Goal: Task Accomplishment & Management: Manage account settings

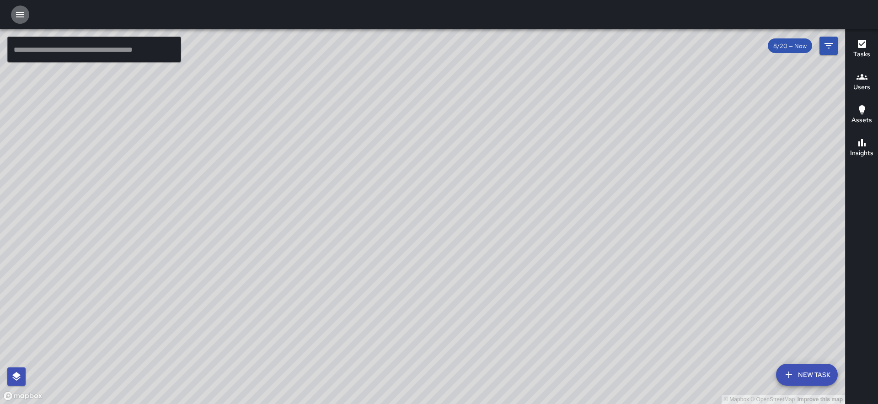
click at [23, 10] on icon "button" at bounding box center [20, 14] width 11 height 11
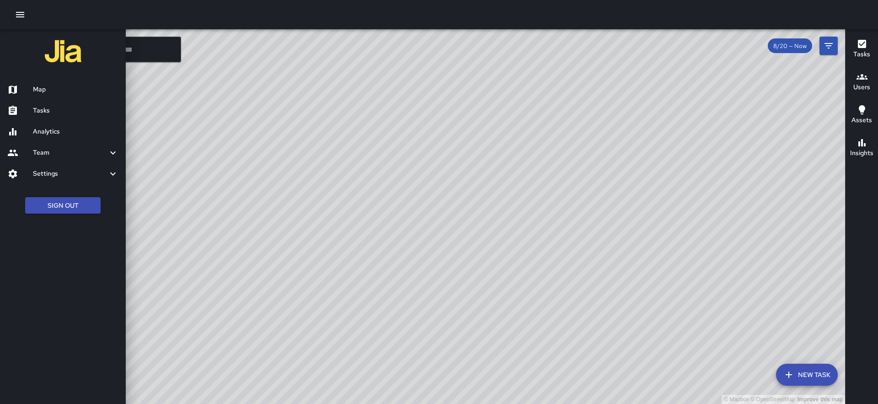
click at [45, 129] on h6 "Analytics" at bounding box center [76, 132] width 86 height 10
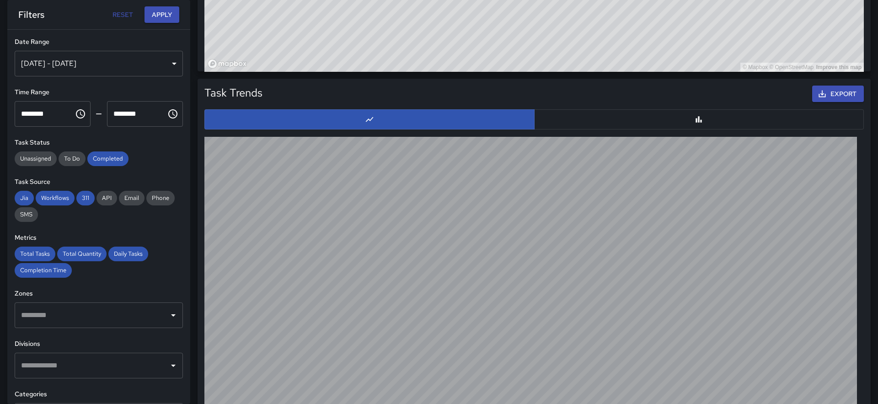
scroll to position [892, 0]
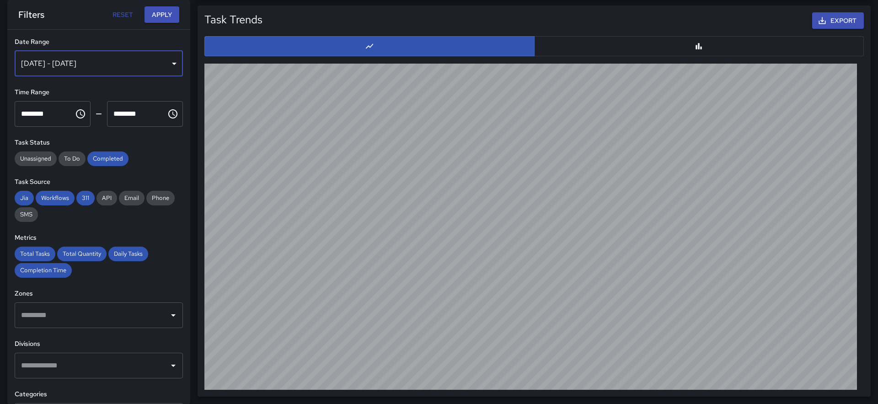
click at [142, 68] on div "[DATE] - [DATE]" at bounding box center [99, 64] width 168 height 26
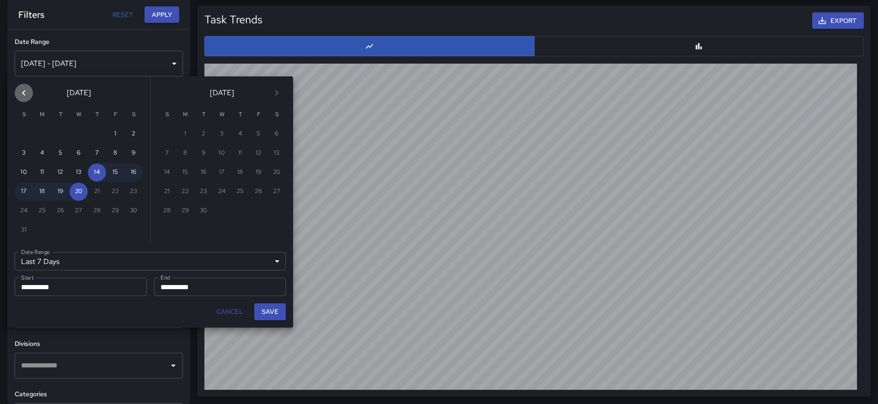
click at [29, 92] on icon "Previous month" at bounding box center [23, 92] width 11 height 11
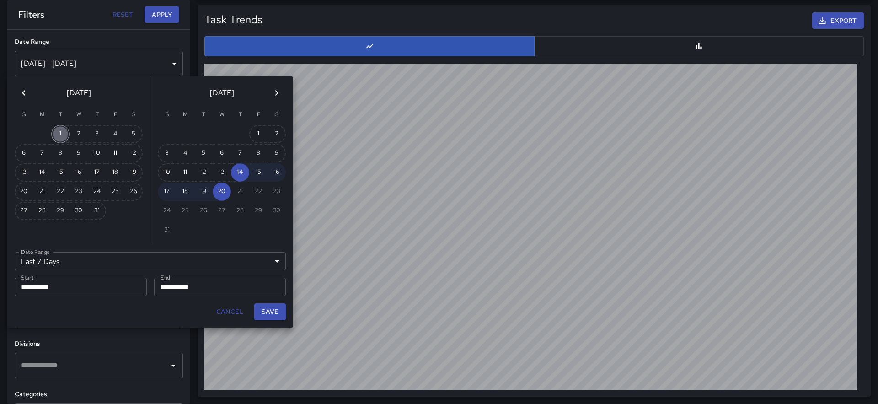
click at [55, 133] on button "1" at bounding box center [60, 134] width 18 height 18
type input "******"
type input "**********"
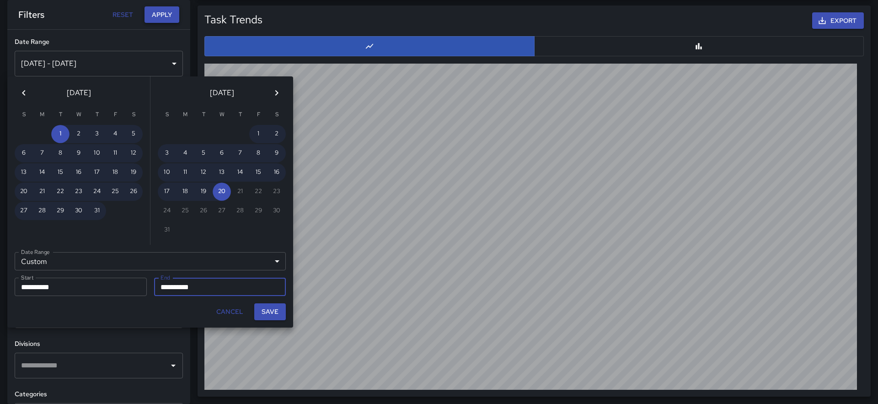
drag, startPoint x: 263, startPoint y: 308, endPoint x: 162, endPoint y: 22, distance: 303.6
click at [263, 308] on button "Save" at bounding box center [270, 311] width 32 height 17
type input "**********"
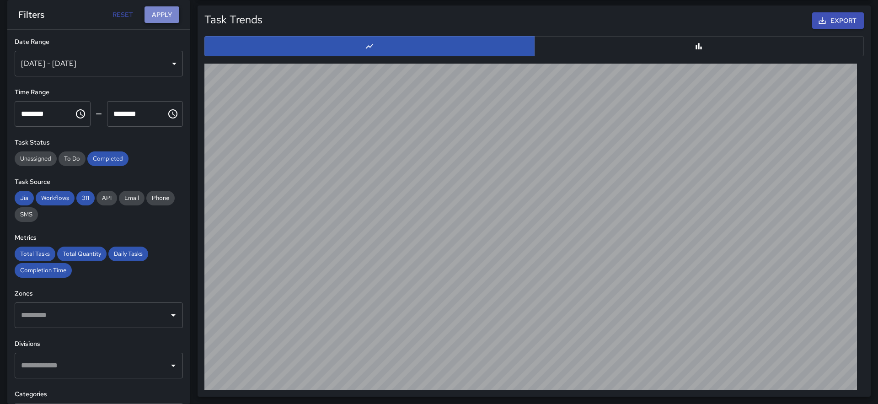
click at [164, 8] on button "Apply" at bounding box center [161, 14] width 35 height 17
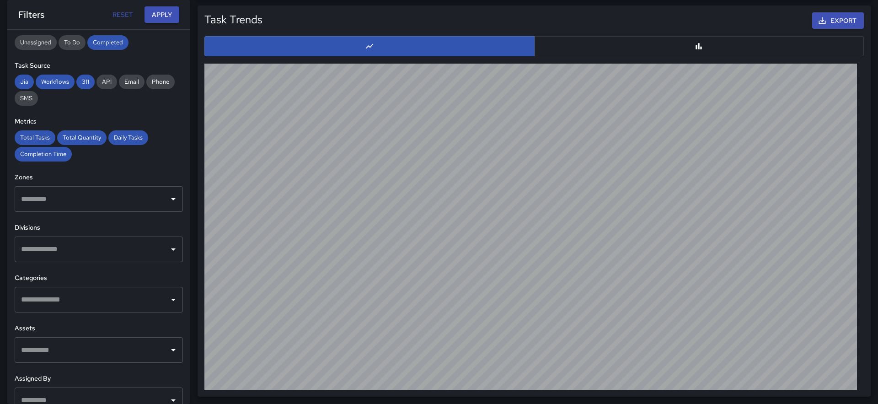
scroll to position [118, 0]
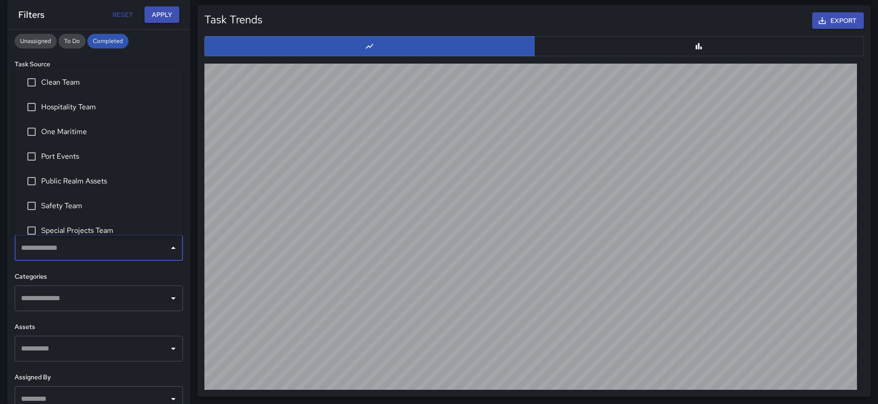
click at [125, 250] on input "text" at bounding box center [92, 247] width 146 height 17
click at [167, 246] on button "Close" at bounding box center [173, 247] width 13 height 13
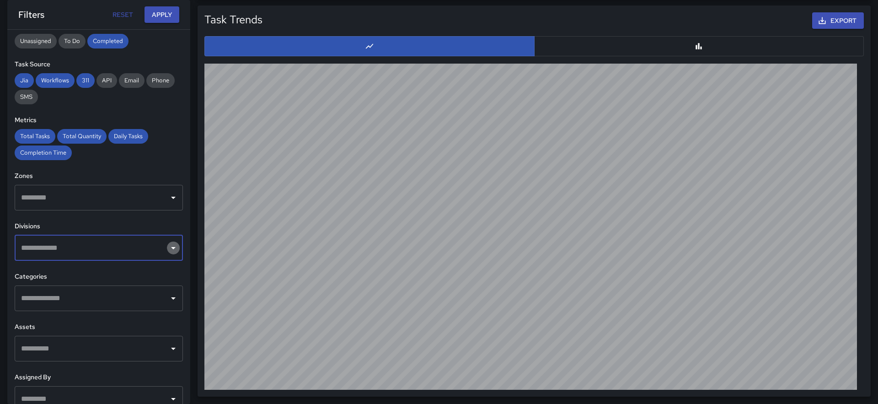
click at [167, 246] on button "Open" at bounding box center [173, 247] width 13 height 13
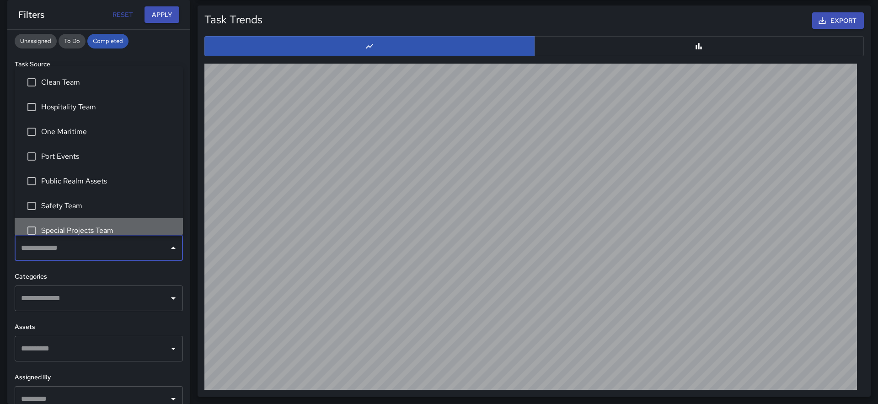
click at [82, 233] on span "Special Projects Team" at bounding box center [108, 230] width 134 height 11
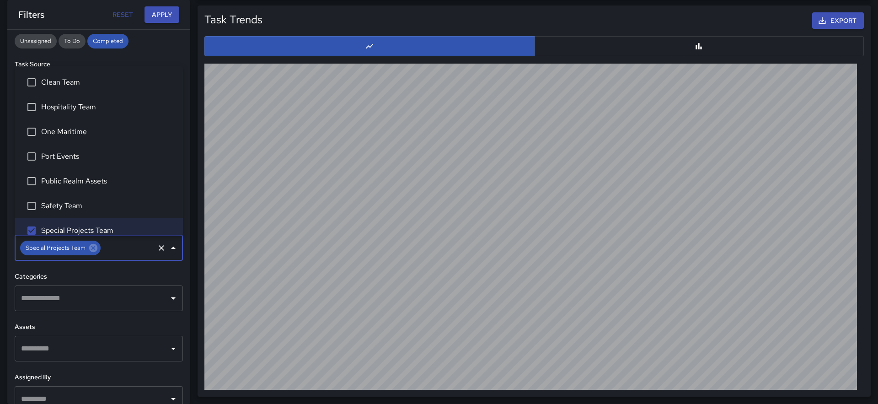
click at [50, 84] on span "Clean Team" at bounding box center [108, 82] width 134 height 11
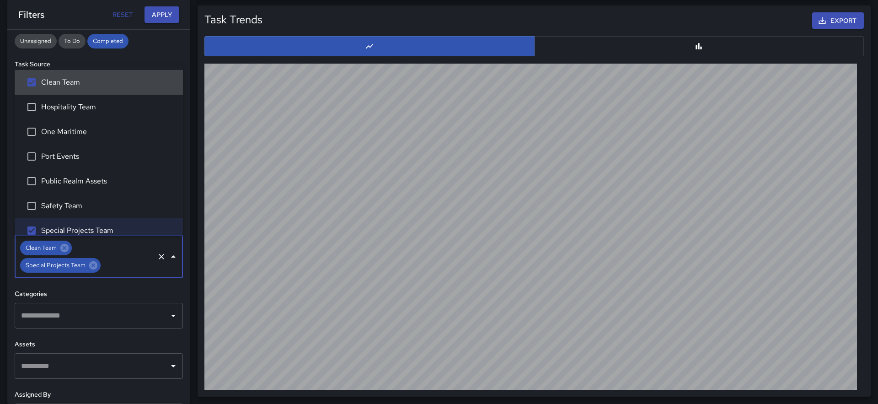
click at [56, 104] on span "Hospitality Team" at bounding box center [108, 107] width 134 height 11
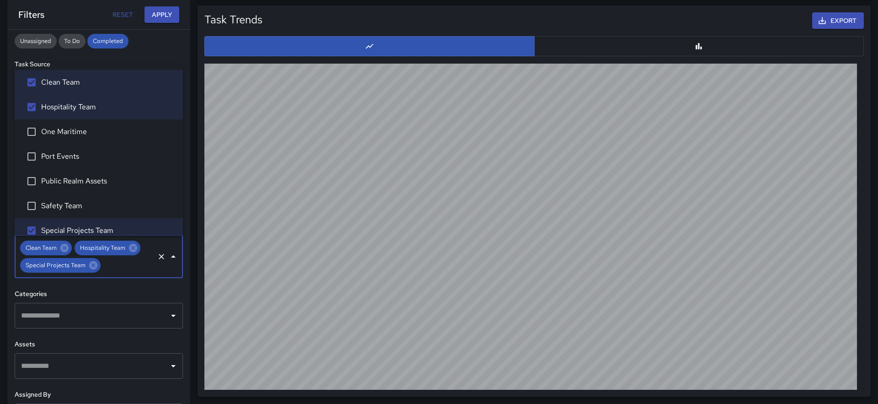
click at [58, 126] on span "One Maritime" at bounding box center [108, 131] width 134 height 11
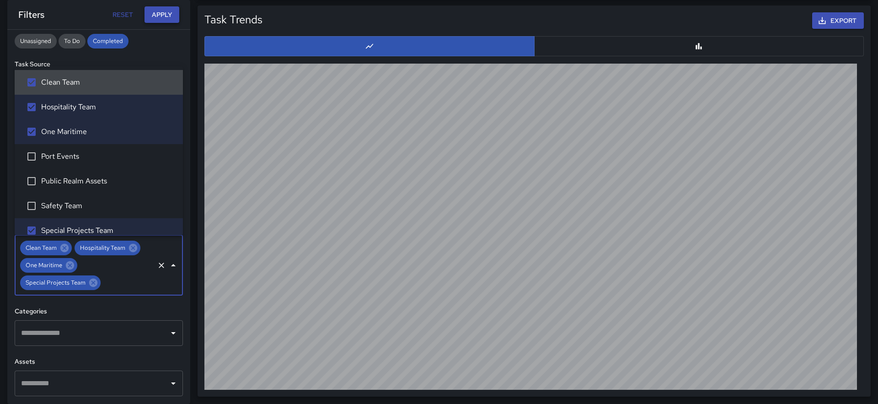
click at [158, 15] on button "Apply" at bounding box center [161, 14] width 35 height 17
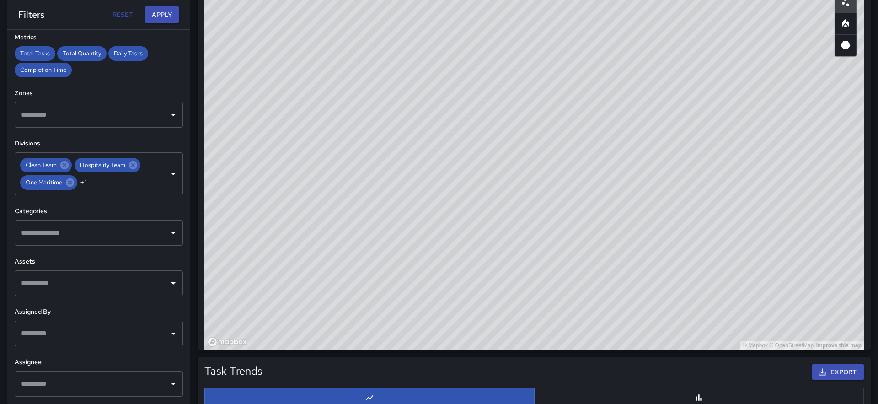
scroll to position [627, 0]
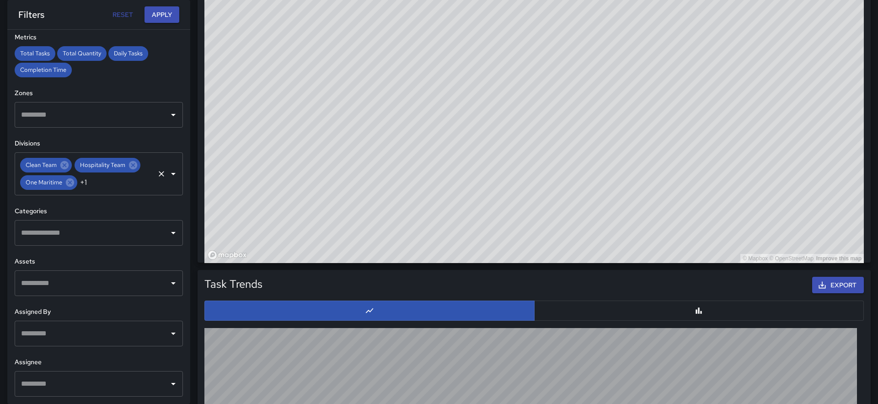
click at [175, 180] on div "Clean Team Hospitality Team One Maritime +1 ​" at bounding box center [99, 173] width 168 height 43
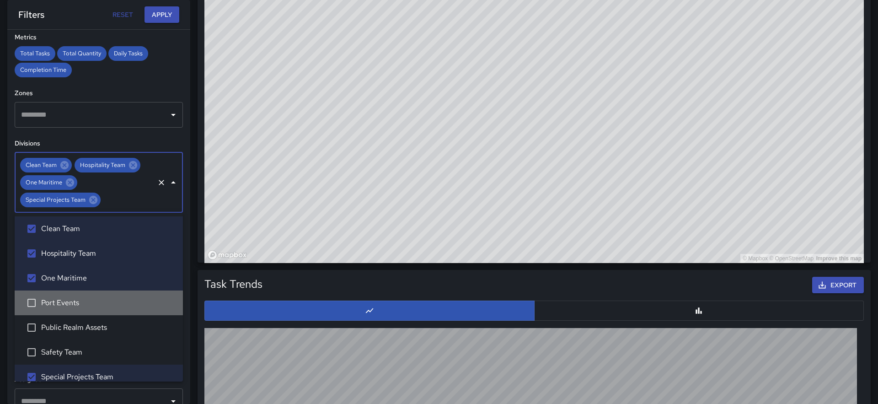
click at [71, 304] on span "Port Events" at bounding box center [108, 302] width 134 height 11
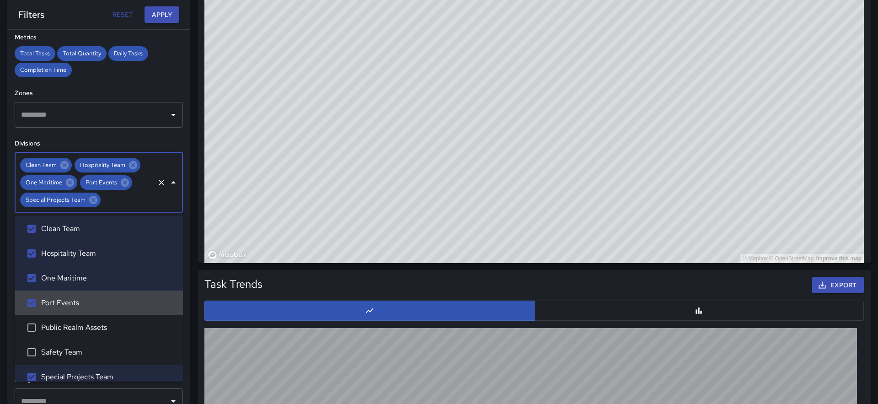
click at [69, 292] on li "Port Events" at bounding box center [99, 302] width 168 height 25
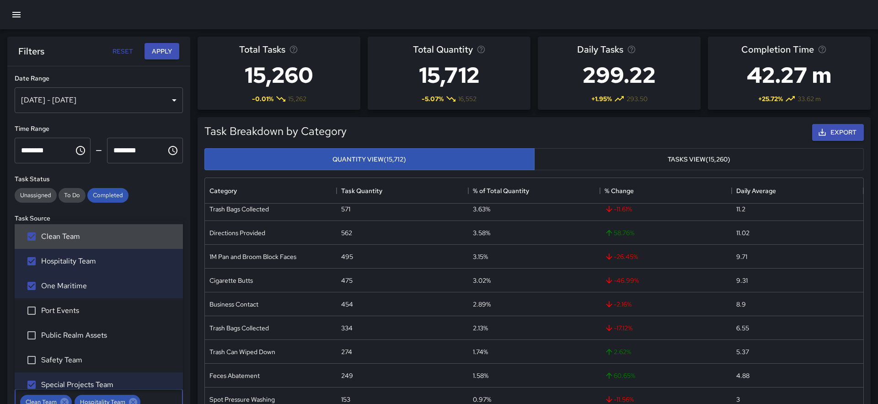
scroll to position [0, 0]
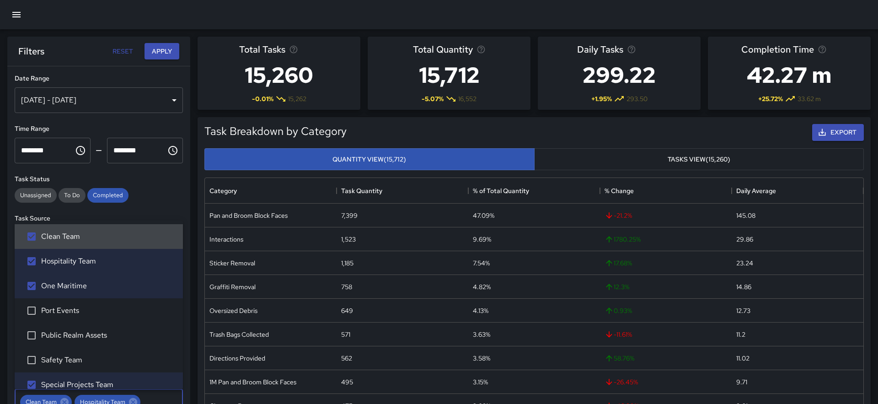
click at [125, 101] on div "[DATE] - [DATE]" at bounding box center [99, 100] width 168 height 26
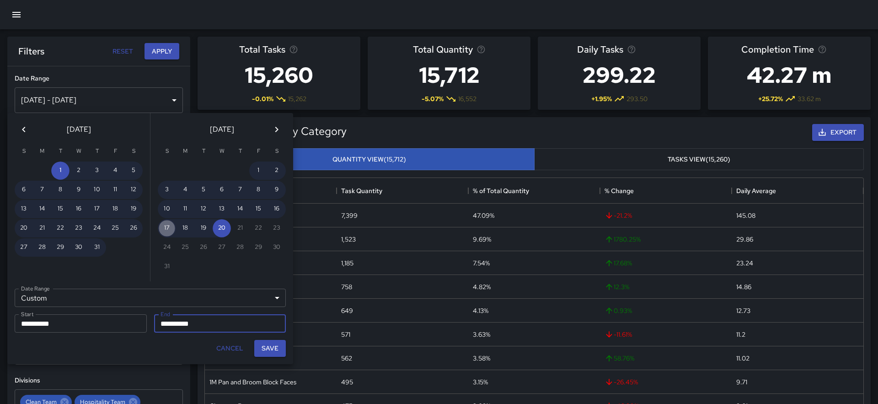
click at [170, 224] on button "17" at bounding box center [167, 228] width 18 height 18
type input "**********"
click at [225, 231] on button "20" at bounding box center [222, 228] width 18 height 18
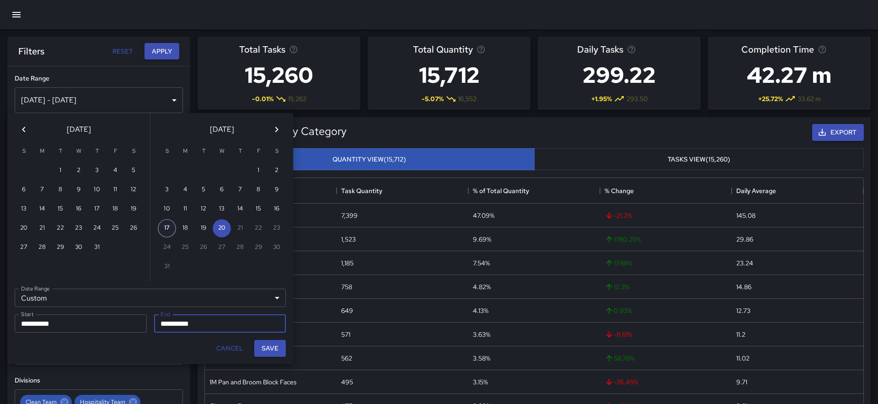
click at [166, 228] on button "17" at bounding box center [167, 228] width 18 height 18
type input "**********"
click at [226, 230] on button "20" at bounding box center [222, 228] width 18 height 18
type input "**********"
click at [272, 349] on button "Save" at bounding box center [270, 348] width 32 height 17
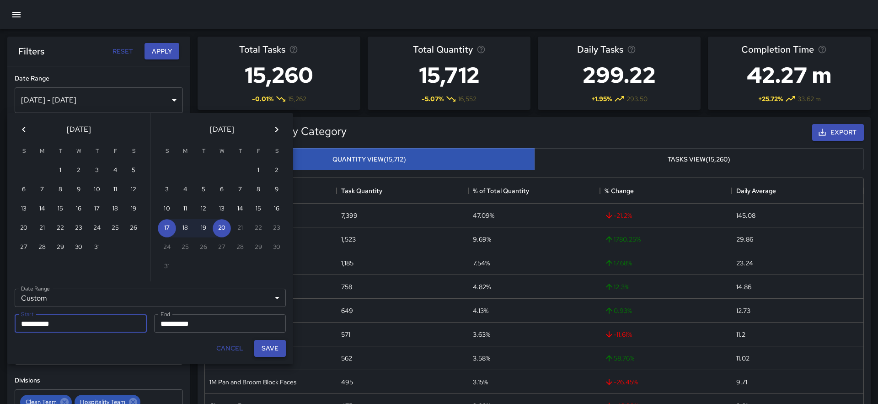
type input "**********"
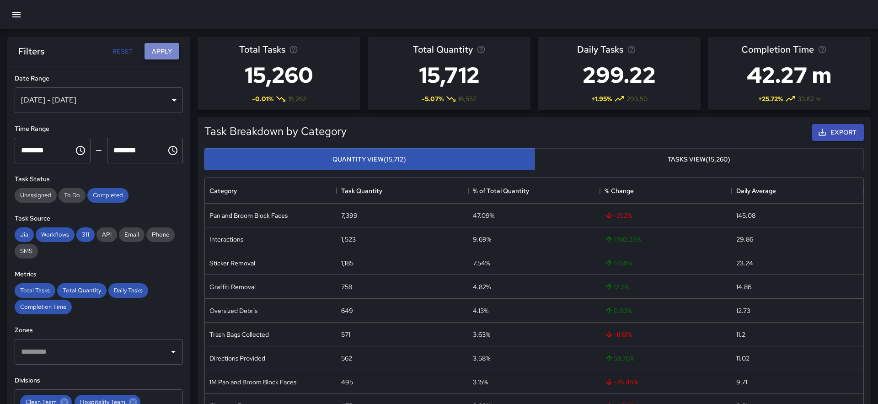
click at [161, 50] on button "Apply" at bounding box center [161, 51] width 35 height 17
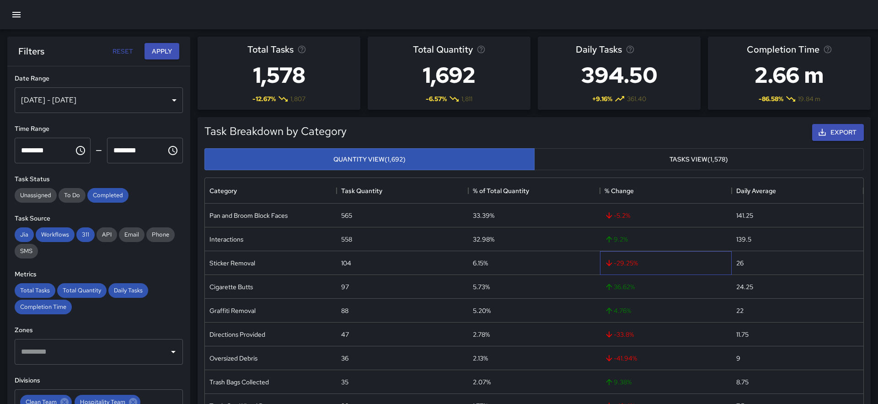
click at [620, 258] on span "-29.25 %" at bounding box center [620, 262] width 33 height 9
click at [617, 189] on div "% Change" at bounding box center [618, 191] width 29 height 26
click at [244, 189] on icon "Sort" at bounding box center [243, 190] width 5 height 5
click at [529, 186] on div "% of Total Quantity" at bounding box center [535, 190] width 13 height 13
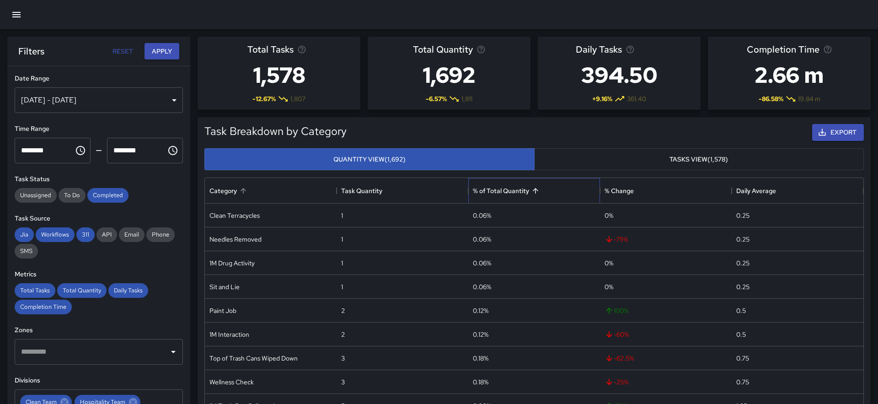
click at [529, 186] on div "% of Total Quantity" at bounding box center [535, 190] width 13 height 13
click at [11, 17] on icon "button" at bounding box center [16, 14] width 11 height 11
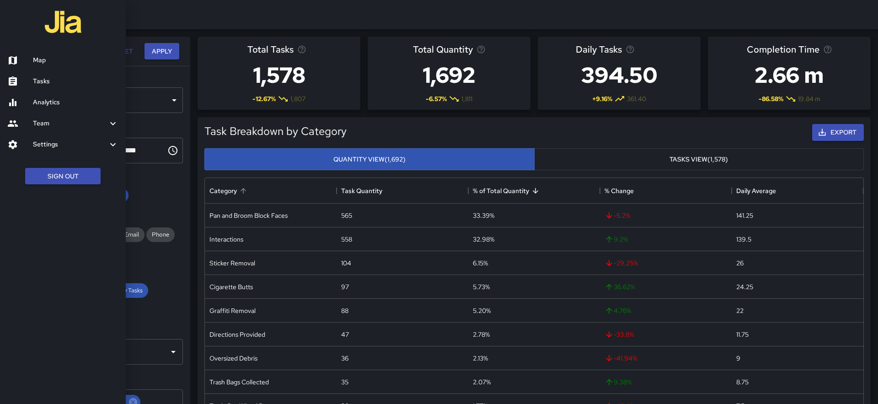
click at [46, 59] on h6 "Map" at bounding box center [76, 60] width 86 height 10
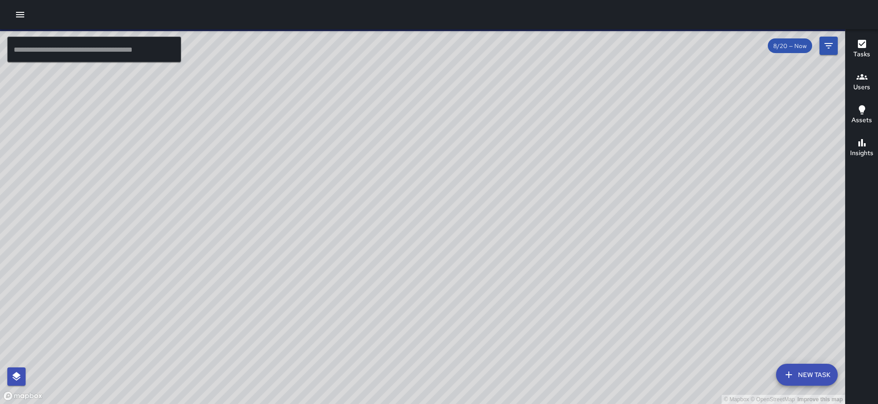
click at [17, 17] on icon "button" at bounding box center [20, 14] width 11 height 11
click at [20, 16] on icon "button" at bounding box center [20, 14] width 11 height 11
click at [18, 12] on icon "button" at bounding box center [20, 14] width 8 height 5
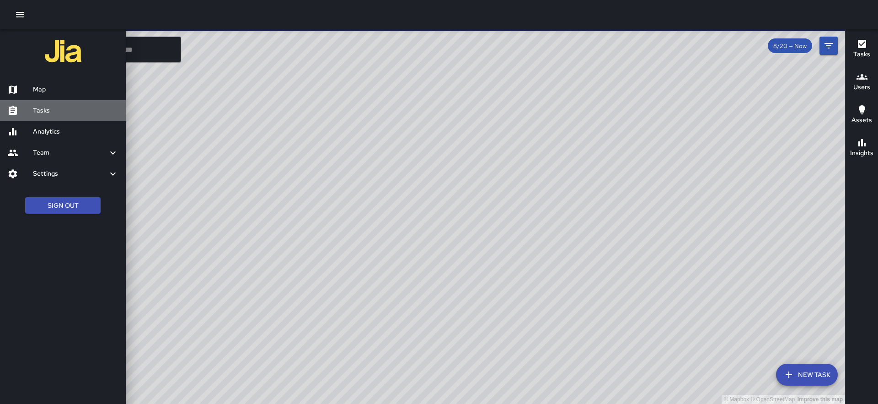
click at [48, 109] on h6 "Tasks" at bounding box center [76, 111] width 86 height 10
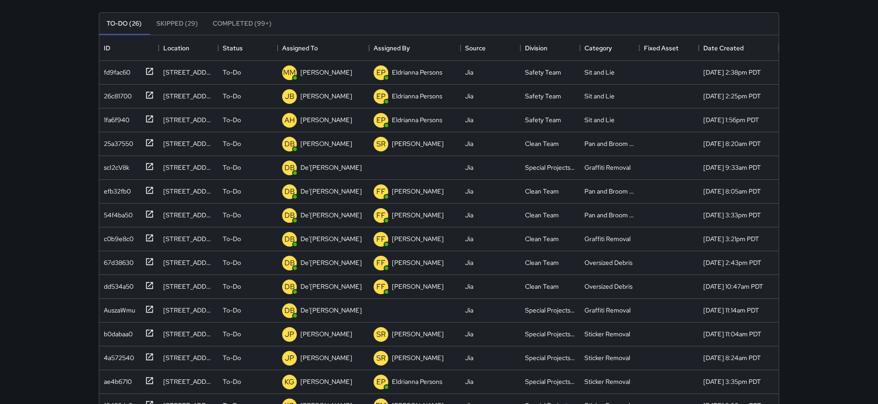
scroll to position [80, 0]
click at [146, 166] on icon at bounding box center [149, 166] width 7 height 7
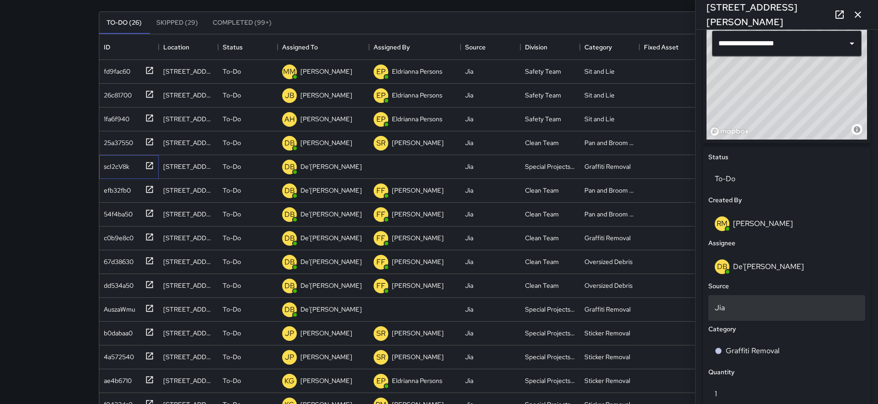
scroll to position [317, 0]
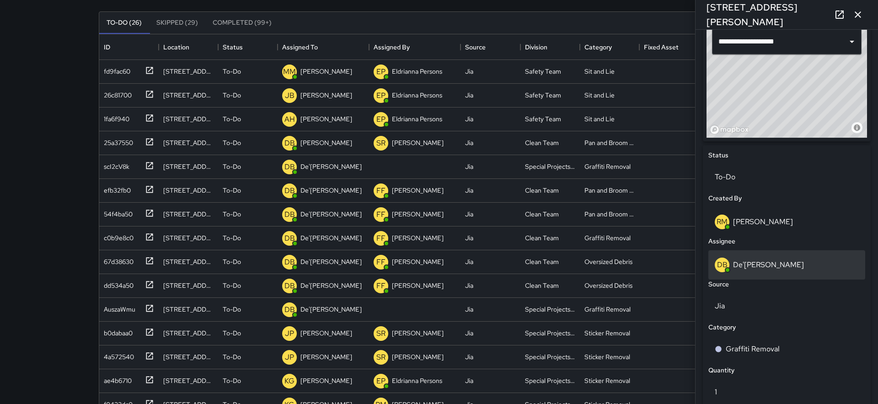
click at [753, 267] on p "De'[PERSON_NAME]" at bounding box center [768, 265] width 71 height 10
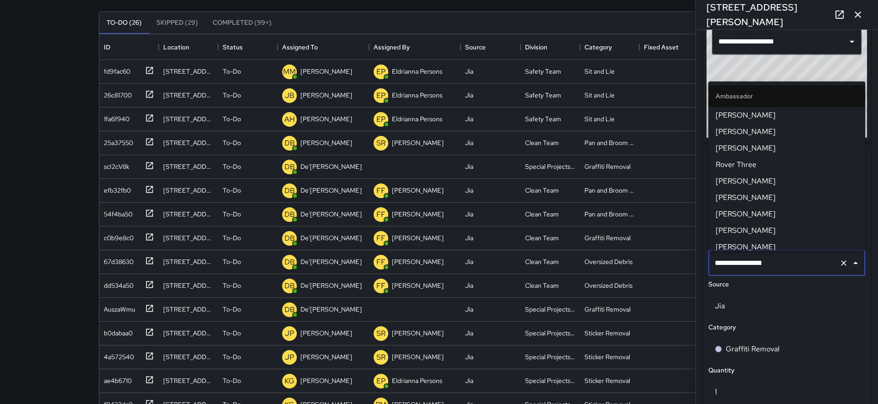
scroll to position [488, 0]
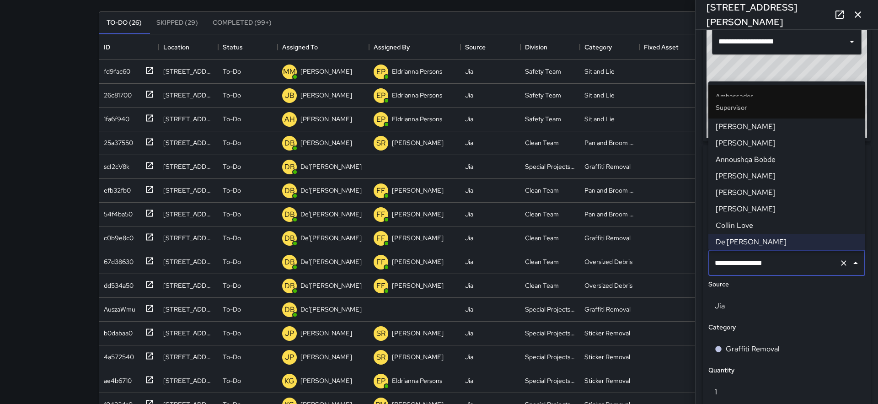
click at [738, 124] on span "[PERSON_NAME]" at bounding box center [787, 126] width 142 height 11
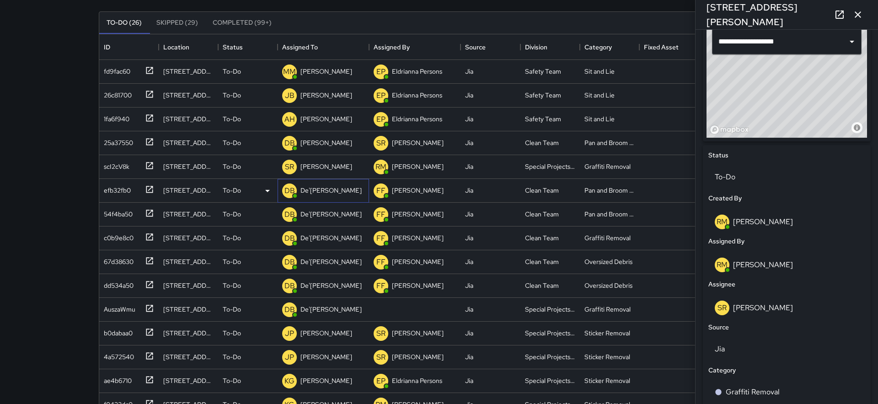
click at [317, 190] on p "De'[PERSON_NAME]" at bounding box center [330, 190] width 61 height 9
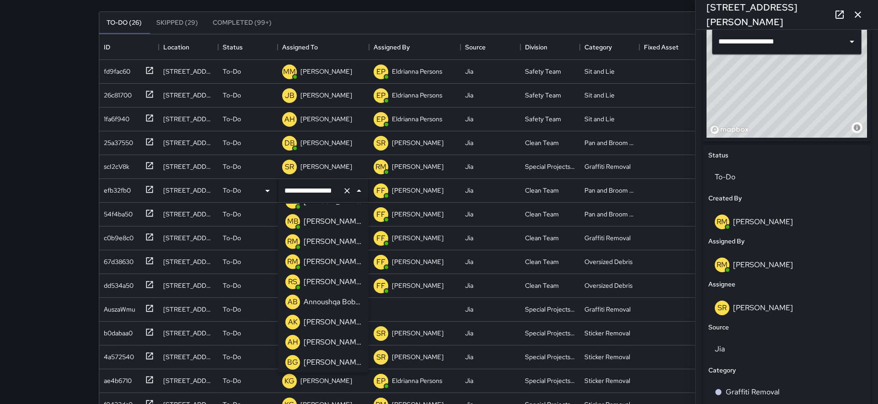
scroll to position [764, 0]
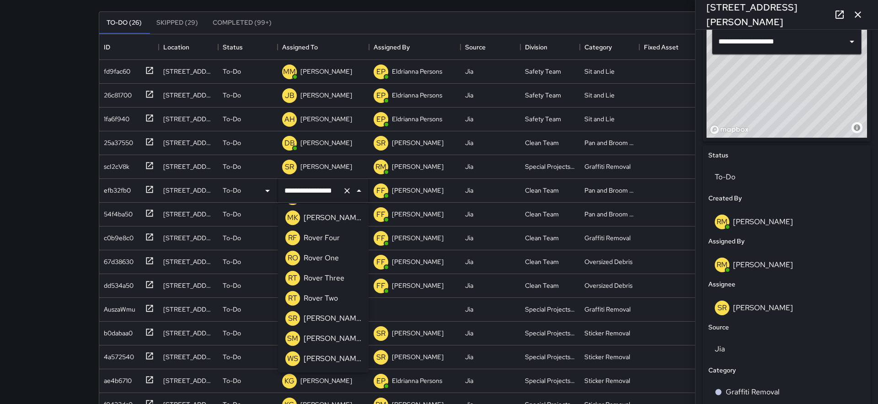
click at [330, 326] on div "SR Sandra Rosillo" at bounding box center [324, 318] width 80 height 18
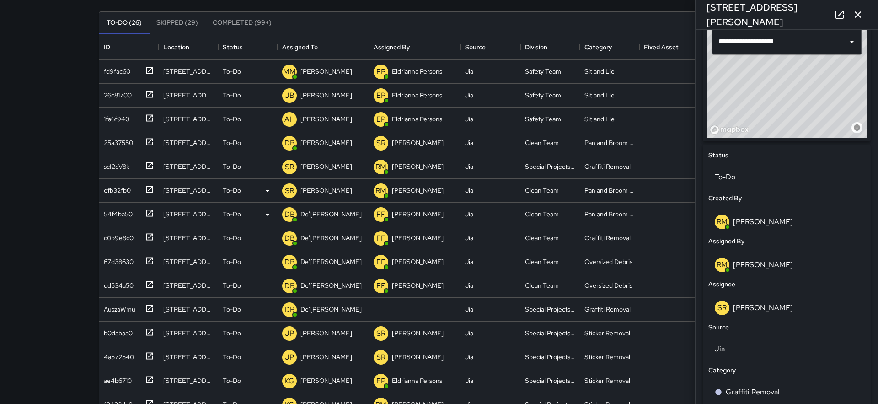
click at [318, 211] on p "De'[PERSON_NAME]" at bounding box center [330, 213] width 61 height 9
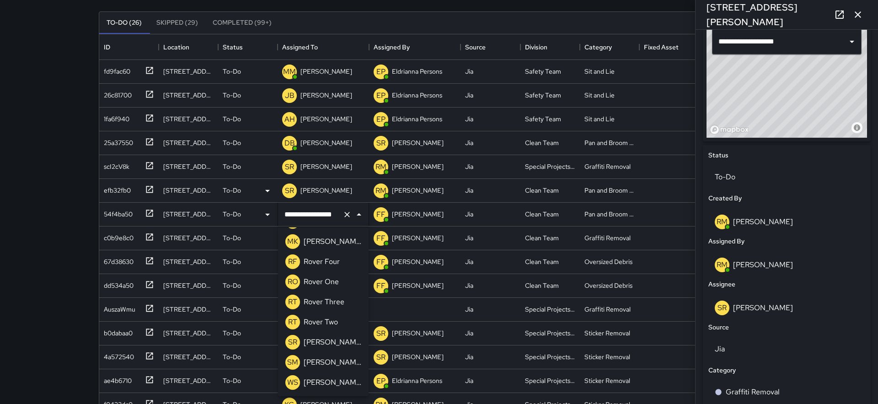
scroll to position [136, 0]
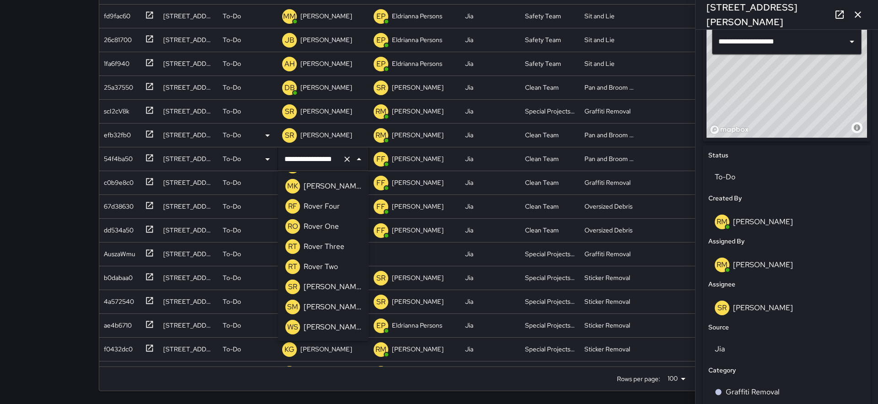
click at [327, 288] on p "[PERSON_NAME]" at bounding box center [333, 286] width 58 height 11
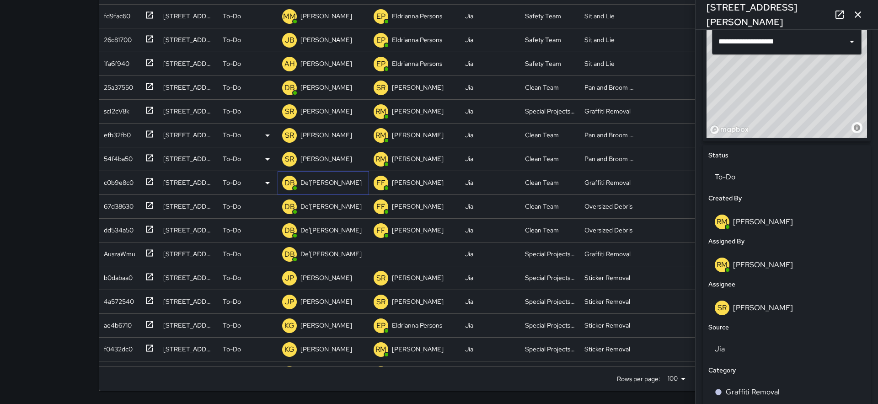
click at [325, 178] on p "De'[PERSON_NAME]" at bounding box center [330, 182] width 61 height 9
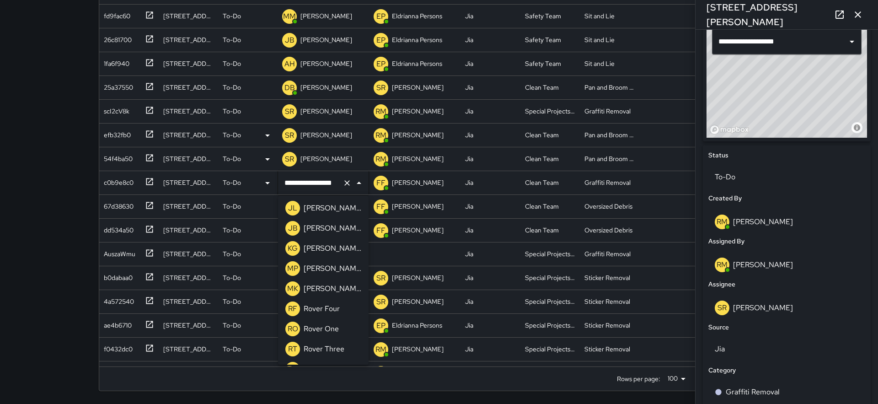
scroll to position [764, 0]
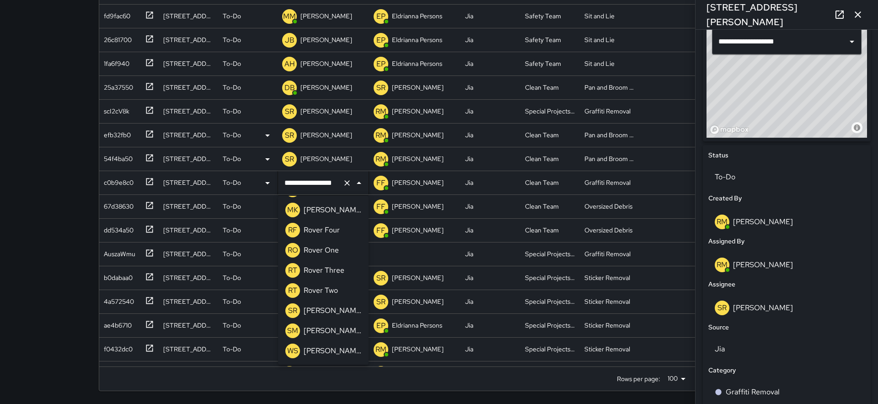
click at [327, 310] on p "[PERSON_NAME]" at bounding box center [333, 310] width 58 height 11
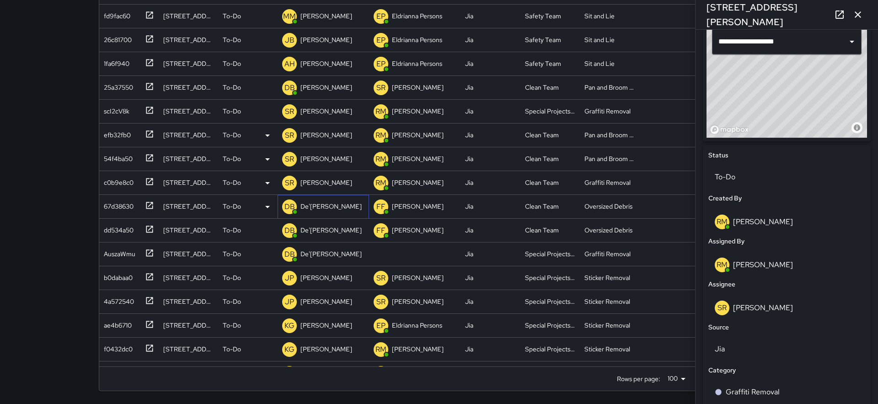
click at [326, 203] on p "De'[PERSON_NAME]" at bounding box center [330, 206] width 61 height 9
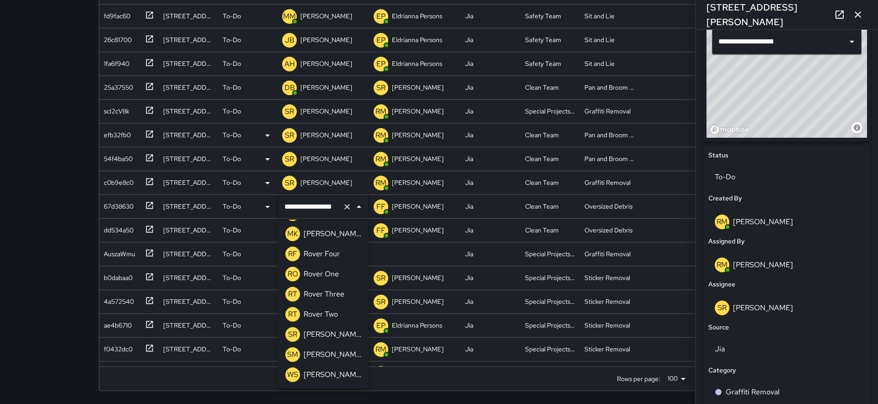
click at [326, 339] on p "[PERSON_NAME]" at bounding box center [333, 334] width 58 height 11
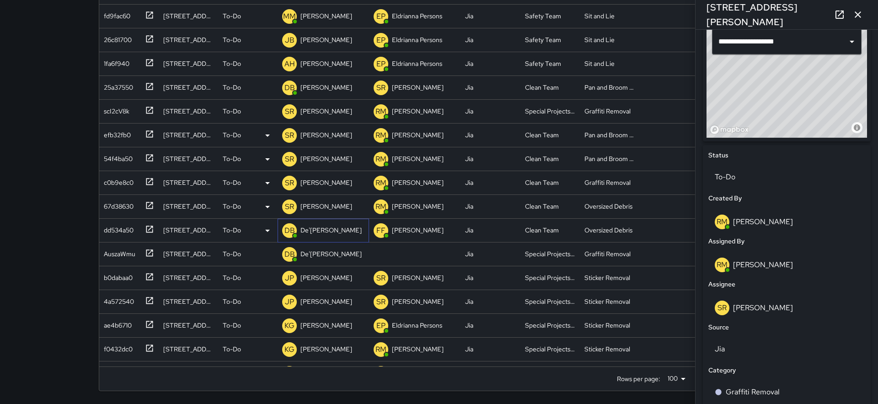
click at [327, 223] on div "DB De'Ante Bernstine" at bounding box center [321, 230] width 83 height 18
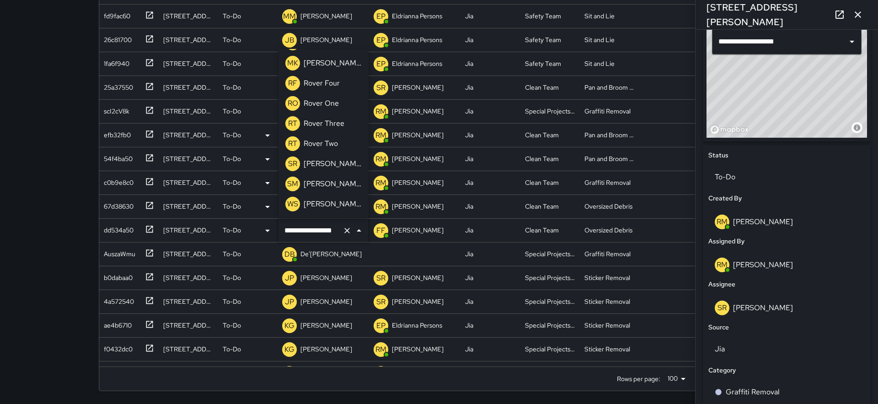
click at [332, 162] on p "[PERSON_NAME]" at bounding box center [333, 163] width 58 height 11
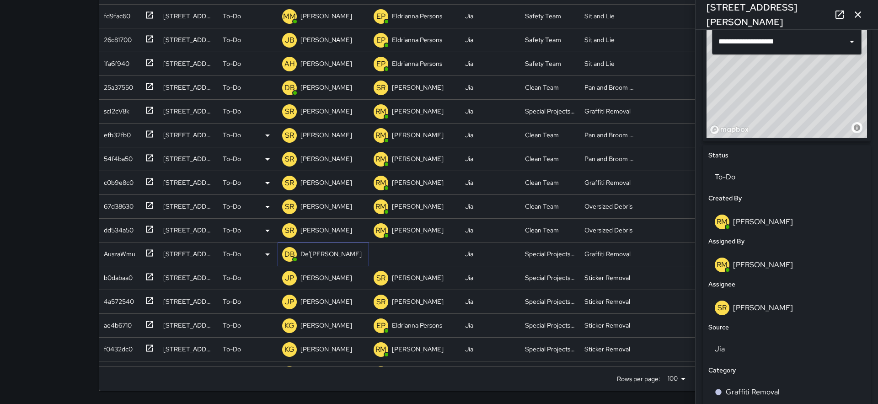
click at [326, 254] on p "De'[PERSON_NAME]" at bounding box center [330, 253] width 61 height 9
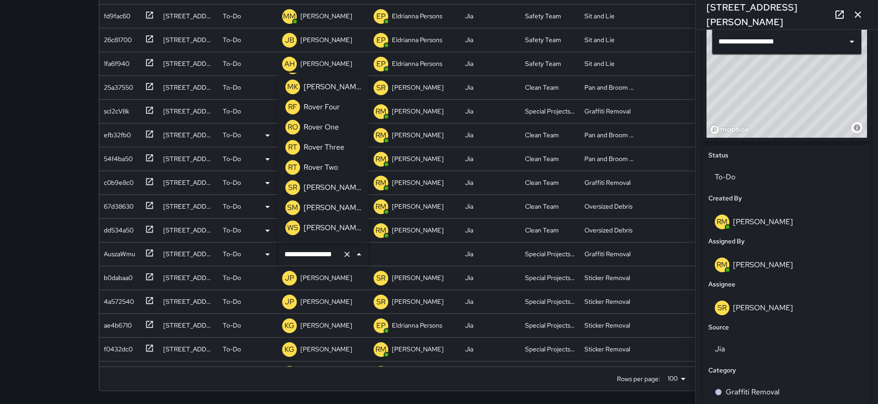
click at [330, 187] on p "[PERSON_NAME]" at bounding box center [333, 187] width 58 height 11
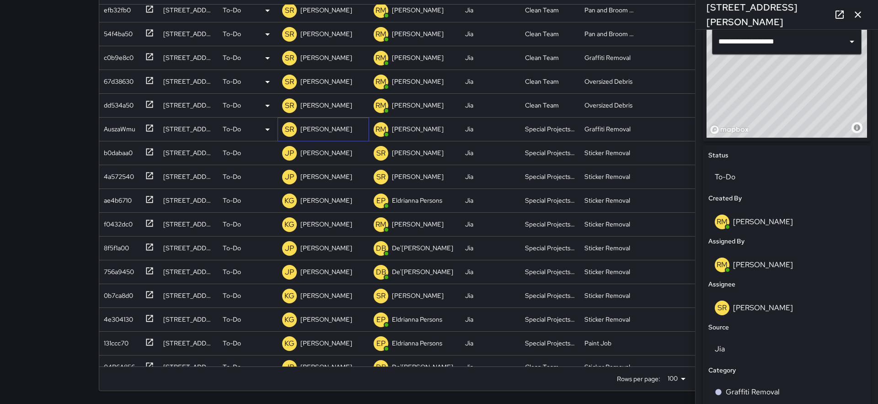
scroll to position [128, 0]
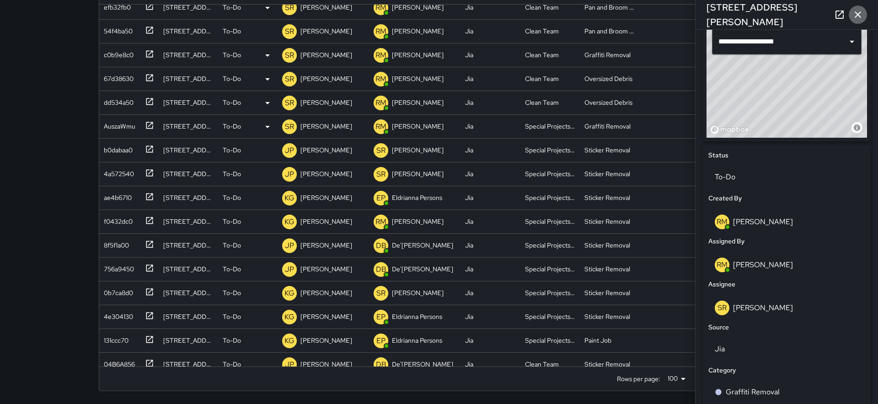
click at [858, 9] on icon "button" at bounding box center [857, 14] width 11 height 11
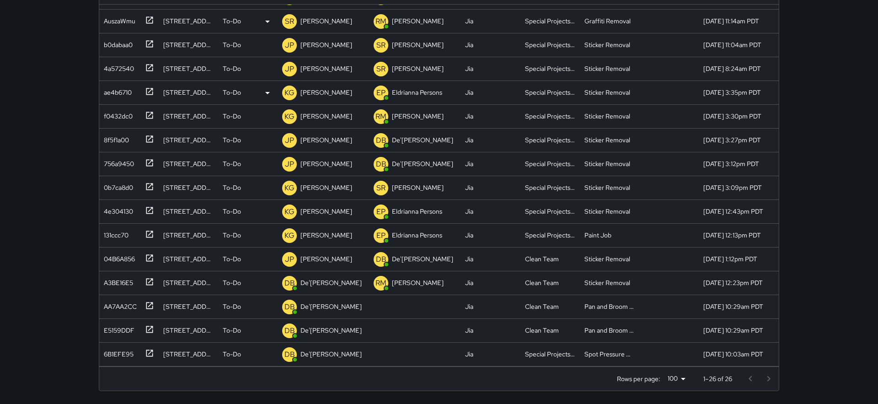
scroll to position [257, 0]
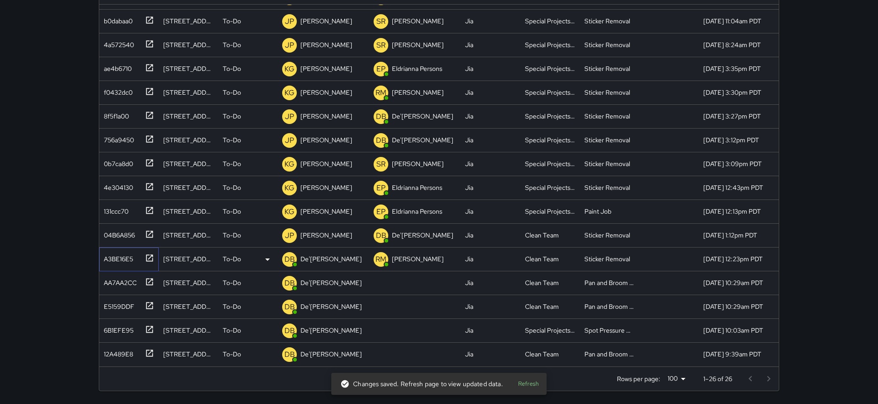
click at [146, 259] on icon at bounding box center [149, 257] width 9 height 9
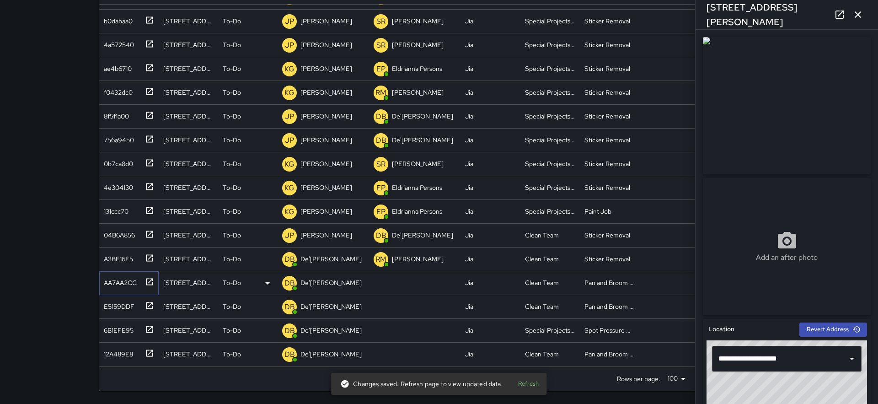
click at [145, 277] on icon at bounding box center [149, 281] width 9 height 9
click at [120, 301] on div "E5159DDF" at bounding box center [117, 304] width 34 height 13
click at [128, 321] on div "6B1EFE95" at bounding box center [127, 328] width 54 height 15
click at [139, 355] on div "12A489E8" at bounding box center [127, 352] width 54 height 15
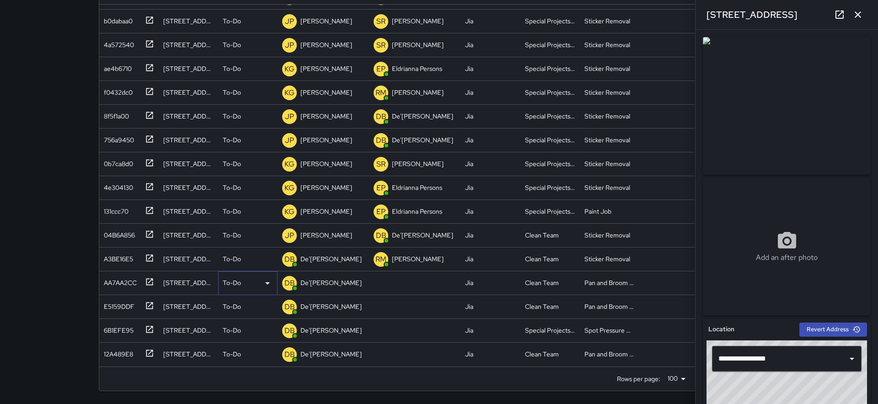
click at [228, 283] on p "To-Do" at bounding box center [232, 282] width 18 height 9
click at [245, 326] on li "Skipped" at bounding box center [248, 324] width 59 height 16
click at [239, 305] on p "To-Do" at bounding box center [232, 306] width 18 height 9
click at [246, 344] on li "Skipped" at bounding box center [248, 348] width 59 height 16
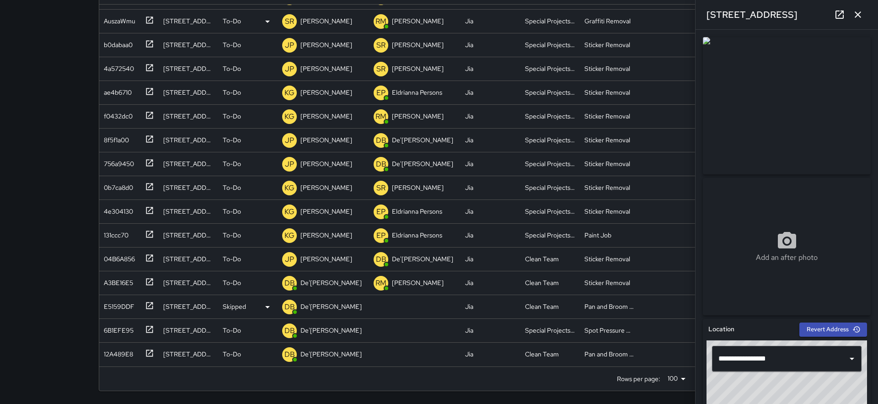
scroll to position [209, 0]
click at [235, 333] on p "To-Do" at bounding box center [232, 330] width 18 height 9
click at [243, 369] on li "Skipped" at bounding box center [248, 368] width 59 height 16
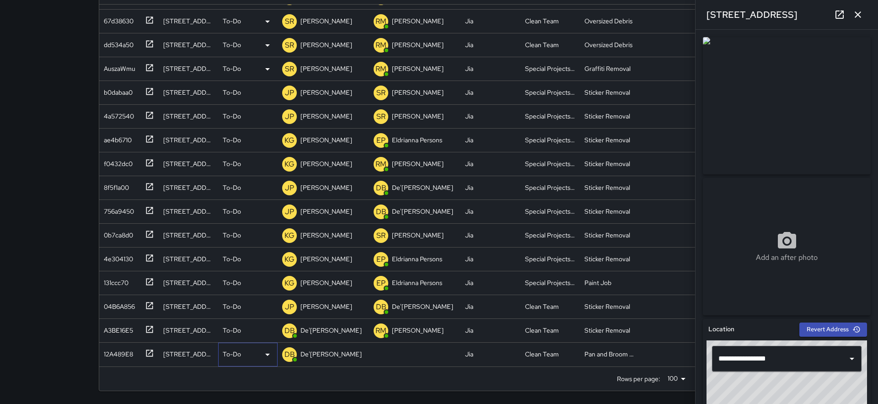
click at [237, 359] on div "To-Do" at bounding box center [248, 354] width 50 height 11
click at [248, 368] on li "Skipped" at bounding box center [248, 368] width 59 height 16
click at [861, 9] on icon "button" at bounding box center [857, 14] width 11 height 11
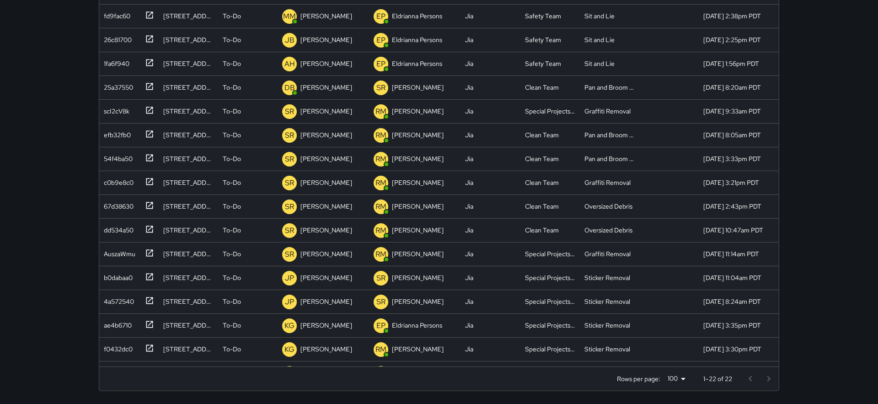
scroll to position [161, 0]
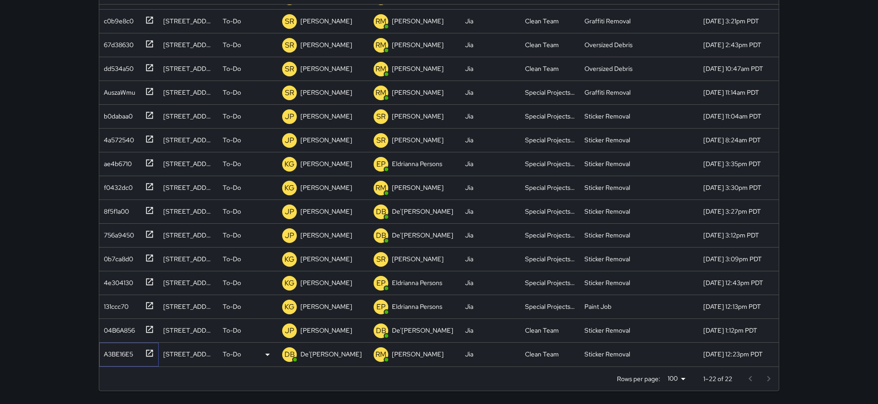
click at [138, 350] on div "A3BE16E5" at bounding box center [127, 352] width 54 height 15
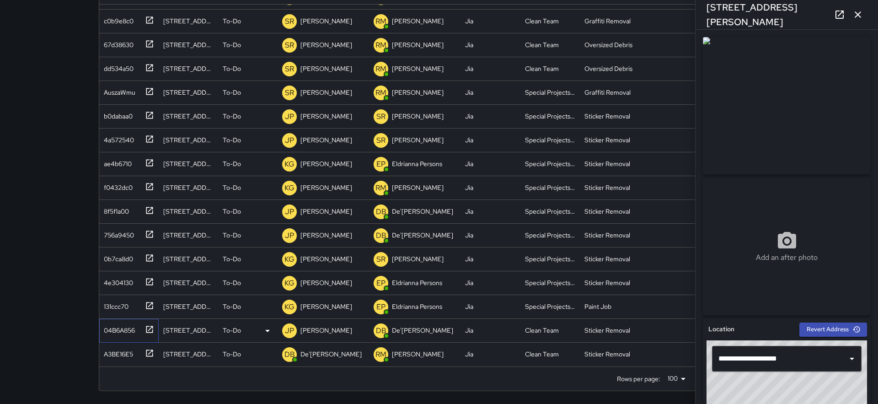
click at [145, 328] on icon at bounding box center [149, 329] width 9 height 9
click at [143, 310] on div at bounding box center [147, 304] width 13 height 15
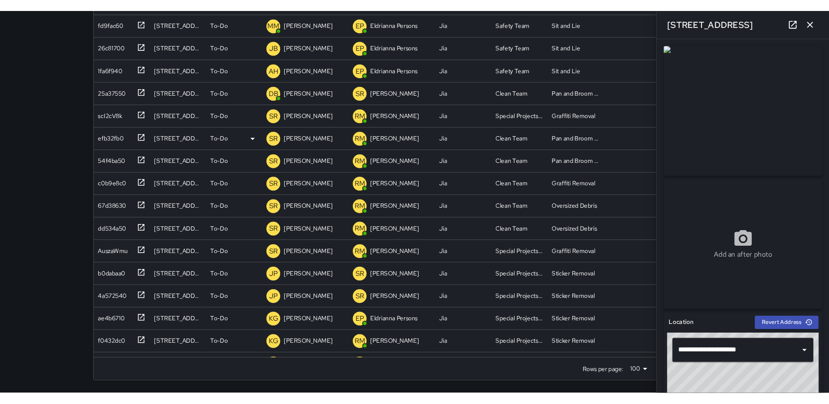
scroll to position [0, 0]
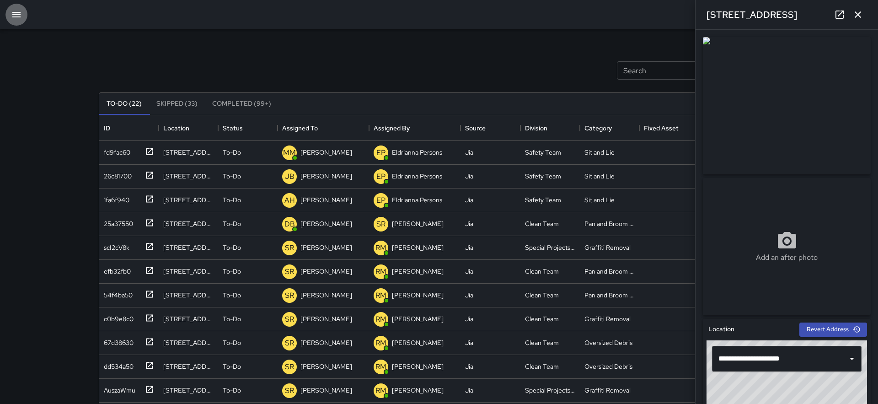
click at [16, 14] on icon "button" at bounding box center [16, 14] width 8 height 5
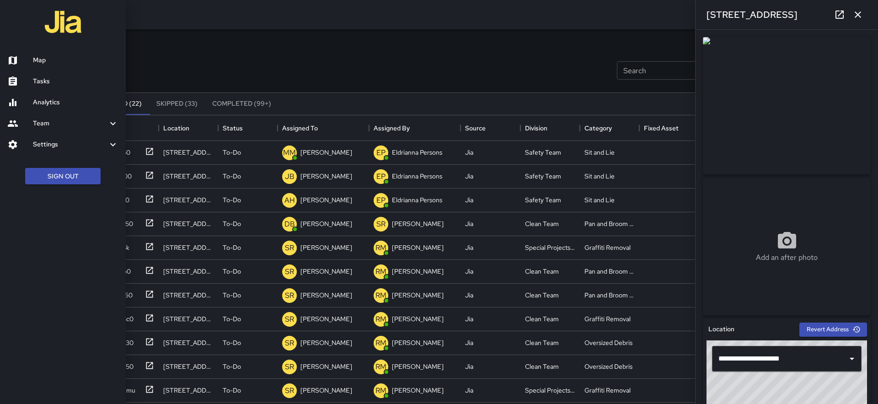
click at [36, 60] on h6 "Map" at bounding box center [76, 60] width 86 height 10
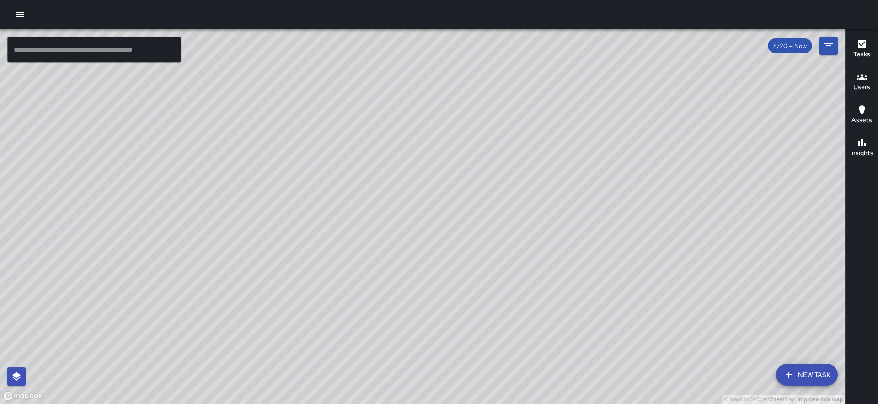
drag, startPoint x: 719, startPoint y: 205, endPoint x: 602, endPoint y: 228, distance: 118.8
click at [602, 228] on div "© Mapbox © OpenStreetMap Improve this map" at bounding box center [422, 216] width 845 height 374
click at [588, 172] on div "© Mapbox © OpenStreetMap Improve this map DB [PERSON_NAME][GEOGRAPHIC_DATA][STR…" at bounding box center [422, 216] width 845 height 374
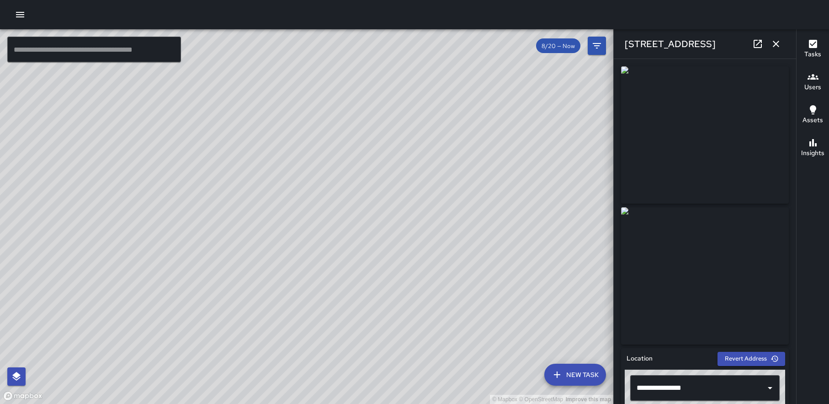
click at [294, 205] on div "© Mapbox © OpenStreetMap Improve this map DB [PERSON_NAME] [STREET_ADDRESS] Cre…" at bounding box center [307, 216] width 614 height 374
click at [320, 228] on div "© Mapbox © OpenStreetMap Improve this map DB [PERSON_NAME][GEOGRAPHIC_DATA][STR…" at bounding box center [307, 216] width 614 height 374
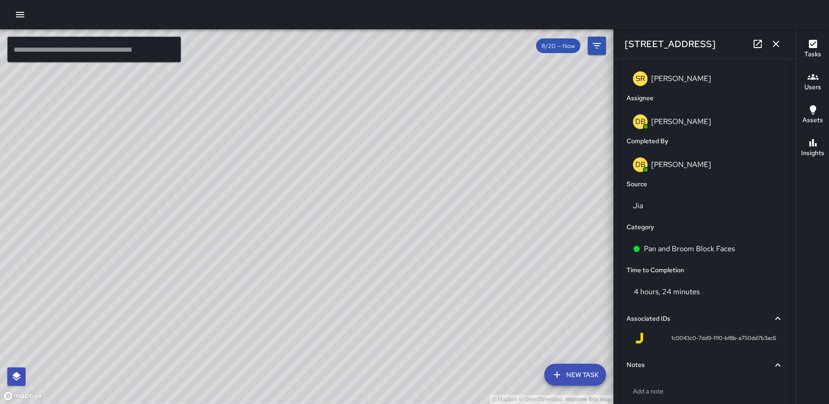
scroll to position [531, 0]
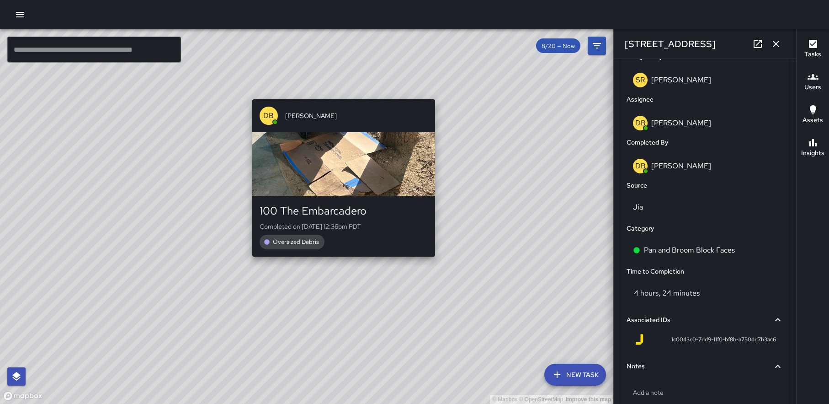
click at [337, 263] on div "© Mapbox © OpenStreetMap Improve this map DB [PERSON_NAME] 100 The Embarcadero …" at bounding box center [307, 216] width 614 height 374
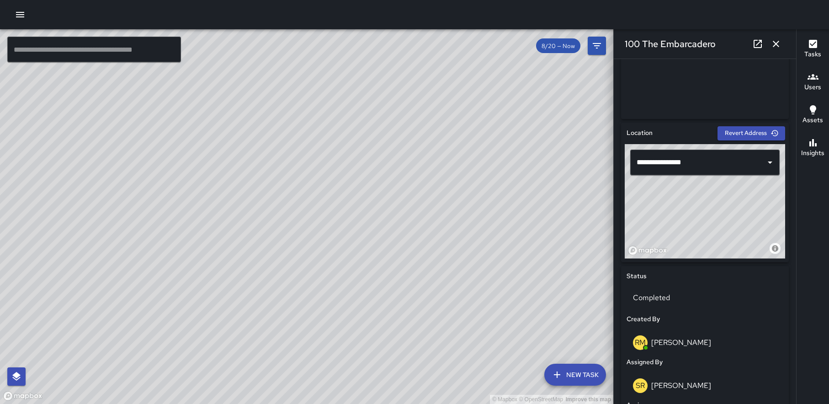
scroll to position [0, 0]
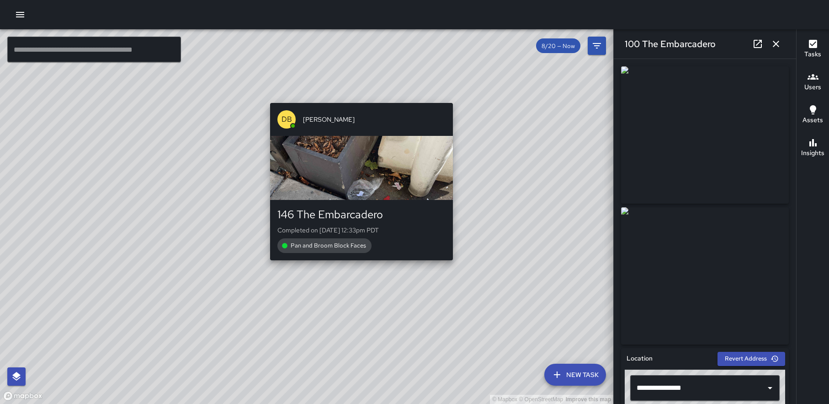
click at [359, 266] on div "© Mapbox © OpenStreetMap Improve this map DB [PERSON_NAME] 146 The Embarcadero …" at bounding box center [307, 216] width 614 height 374
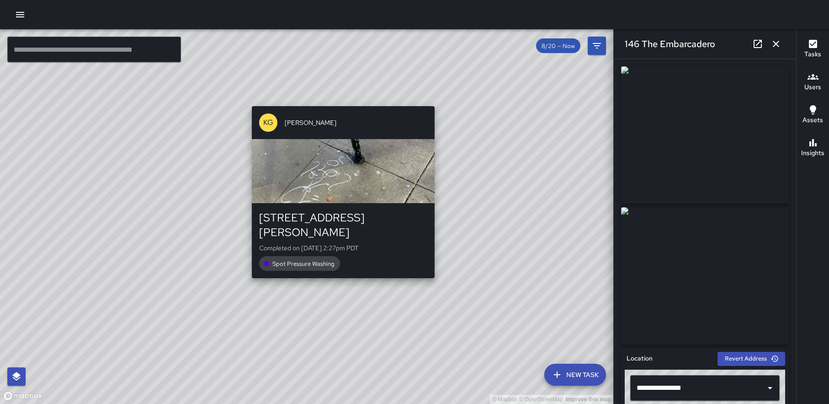
click at [341, 269] on div "© Mapbox © OpenStreetMap Improve this map KG [PERSON_NAME] [STREET_ADDRESS][PER…" at bounding box center [307, 216] width 614 height 374
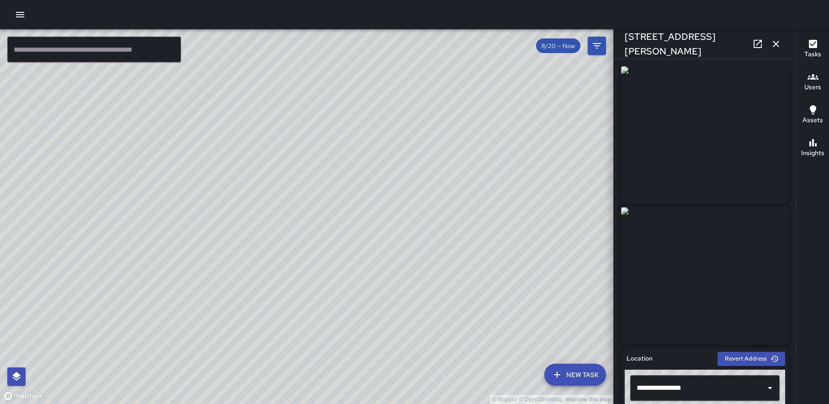
click at [325, 213] on div "© Mapbox © OpenStreetMap Improve this map DB [PERSON_NAME] 188 The Embarcadero …" at bounding box center [307, 216] width 614 height 374
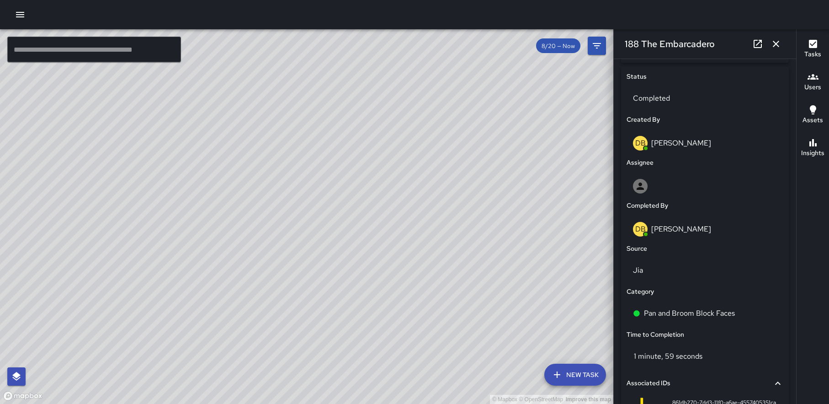
scroll to position [424, 0]
click at [256, 272] on div "© Mapbox © OpenStreetMap Improve this map DB [PERSON_NAME] [STREET_ADDRESS][PER…" at bounding box center [307, 216] width 614 height 374
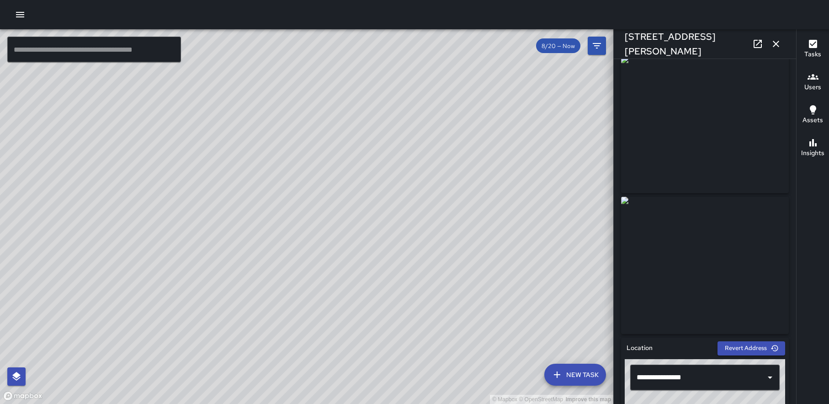
scroll to position [0, 0]
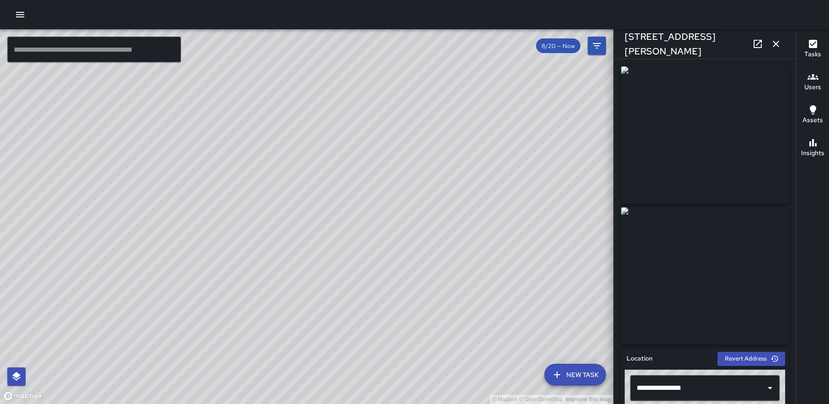
drag, startPoint x: 194, startPoint y: 135, endPoint x: 273, endPoint y: 262, distance: 149.1
click at [273, 262] on div "© Mapbox © OpenStreetMap Improve this map" at bounding box center [307, 216] width 614 height 374
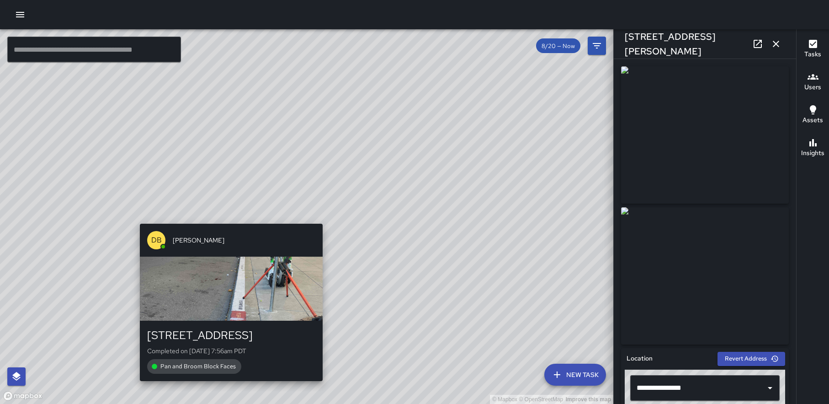
click at [227, 218] on div "© Mapbox © OpenStreetMap Improve this map DB [PERSON_NAME][GEOGRAPHIC_DATA][STR…" at bounding box center [307, 216] width 614 height 374
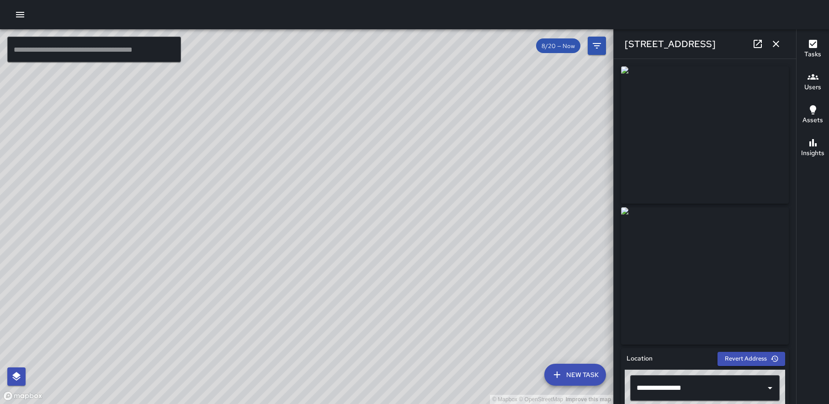
click at [289, 154] on div "© Mapbox © OpenStreetMap Improve this map DB [PERSON_NAME] [STREET_ADDRESS][PER…" at bounding box center [307, 216] width 614 height 374
type input "**********"
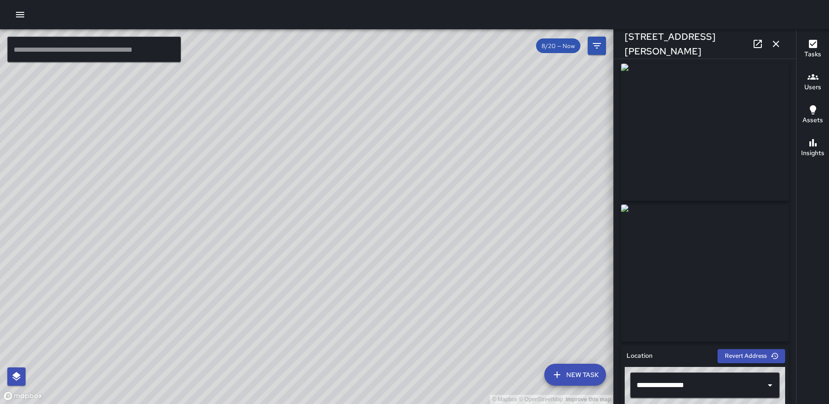
click at [289, 203] on div "© Mapbox © OpenStreetMap Improve this map DB [PERSON_NAME] [STREET_ADDRESS][PER…" at bounding box center [307, 216] width 614 height 374
click at [281, 205] on div "© Mapbox © OpenStreetMap Improve this map AH [PERSON_NAME] [STREET_ADDRESS][PER…" at bounding box center [307, 216] width 614 height 374
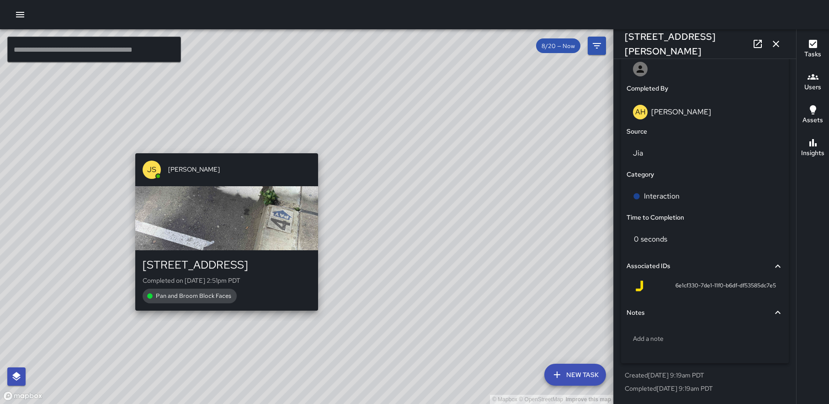
click at [222, 314] on div "© Mapbox © OpenStreetMap Improve this map JS [PERSON_NAME] [STREET_ADDRESS][PER…" at bounding box center [307, 216] width 614 height 374
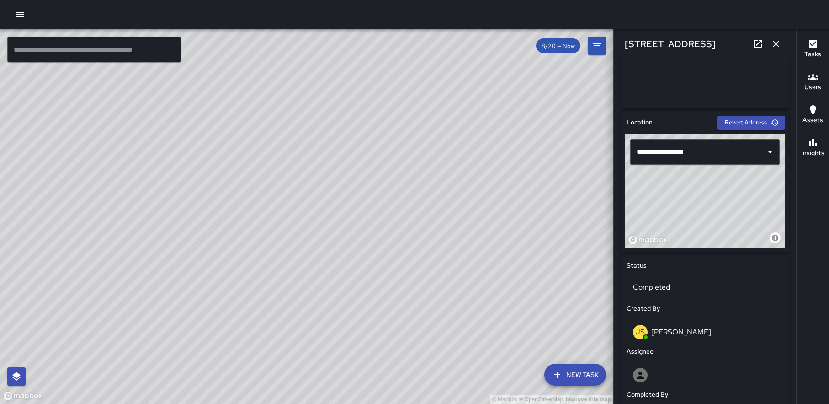
scroll to position [0, 0]
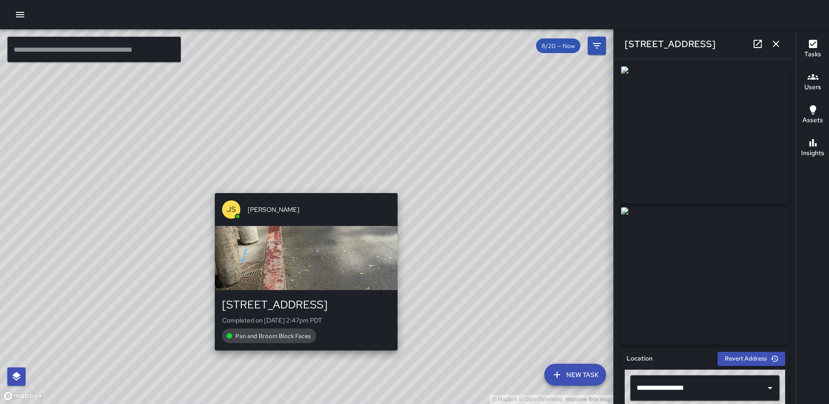
click at [302, 187] on div "© Mapbox © OpenStreetMap Improve this map JS [PERSON_NAME] [STREET_ADDRESS][PER…" at bounding box center [307, 216] width 614 height 374
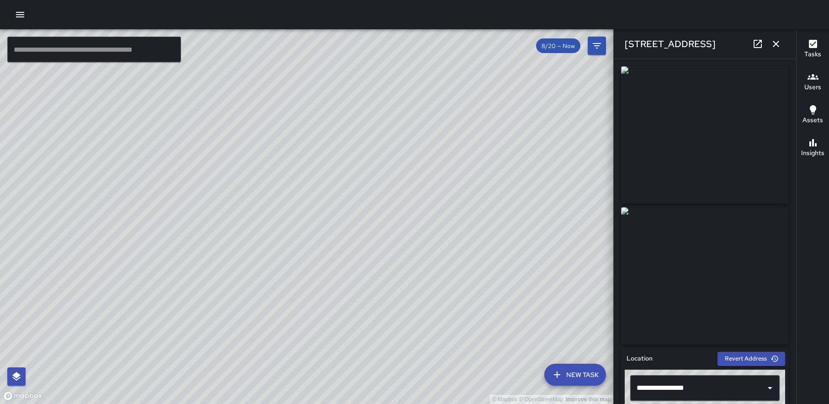
click at [285, 222] on div "© Mapbox © OpenStreetMap Improve this map JS [PERSON_NAME] [STREET_ADDRESS][PER…" at bounding box center [307, 216] width 614 height 374
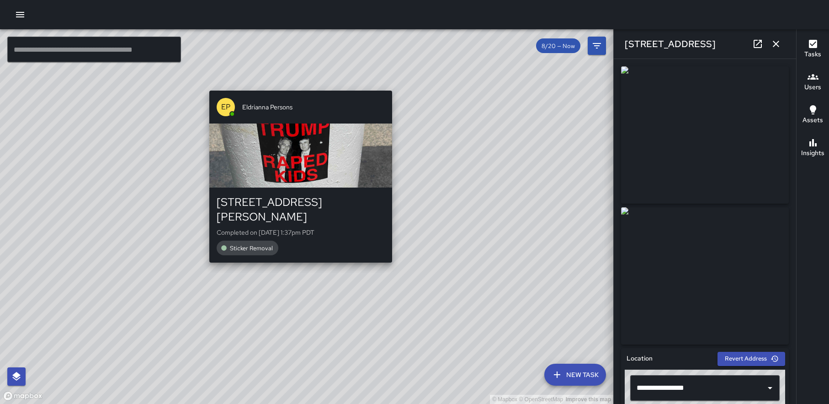
click at [295, 83] on div "© Mapbox © OpenStreetMap Improve this map EP Eldrianna Persons [STREET_ADDRESS]…" at bounding box center [307, 216] width 614 height 374
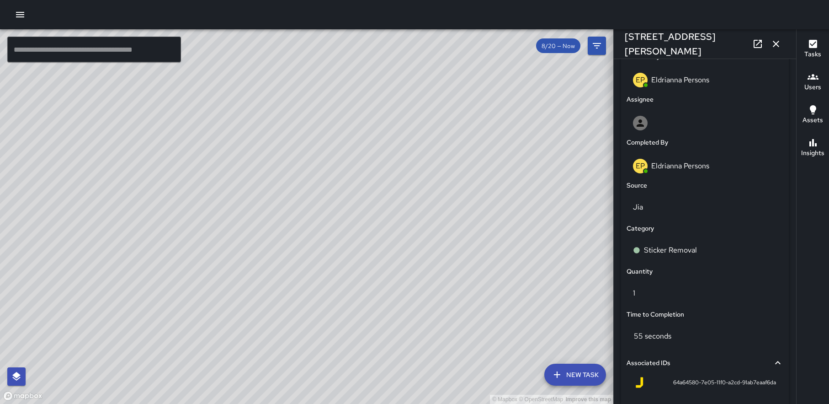
scroll to position [538, 0]
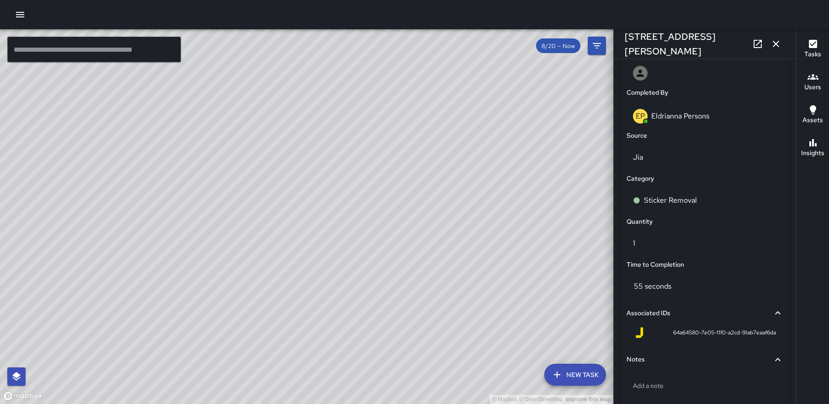
drag, startPoint x: 177, startPoint y: 223, endPoint x: 520, endPoint y: 123, distance: 357.3
click at [520, 123] on div "© Mapbox © OpenStreetMap Improve this map" at bounding box center [307, 216] width 614 height 374
drag, startPoint x: 348, startPoint y: 242, endPoint x: 524, endPoint y: 125, distance: 212.4
click at [524, 125] on div "© Mapbox © OpenStreetMap Improve this map" at bounding box center [307, 216] width 614 height 374
drag, startPoint x: 481, startPoint y: 214, endPoint x: 414, endPoint y: 126, distance: 110.6
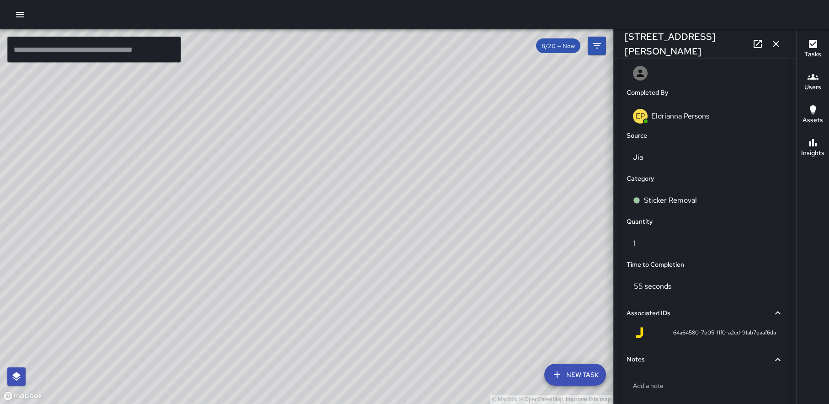
click at [414, 126] on div "© Mapbox © OpenStreetMap Improve this map" at bounding box center [307, 216] width 614 height 374
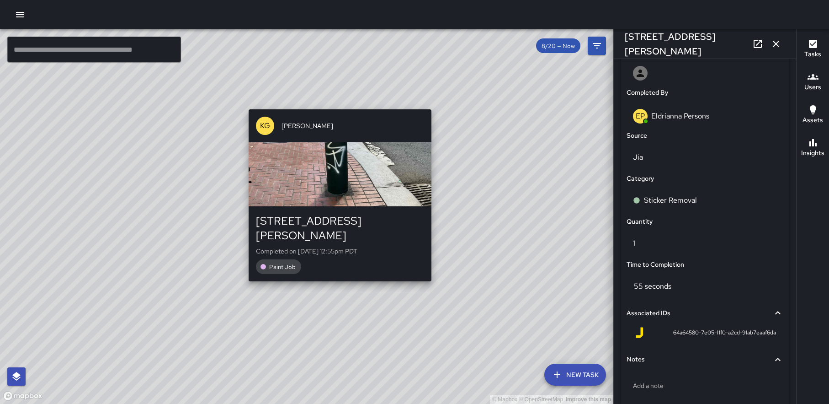
click at [337, 271] on div "© Mapbox © OpenStreetMap Improve this map KG [PERSON_NAME][GEOGRAPHIC_DATA][STR…" at bounding box center [307, 216] width 614 height 374
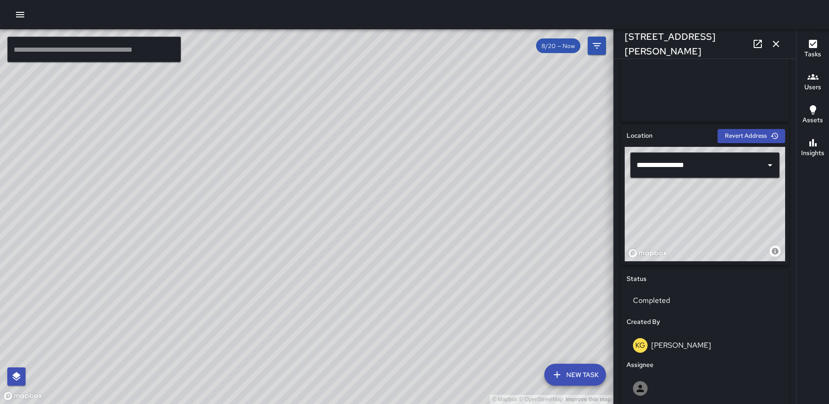
scroll to position [0, 0]
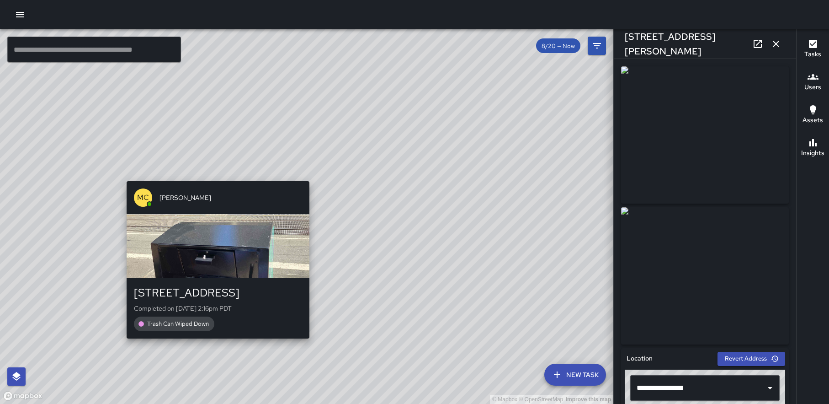
click at [212, 342] on div "© Mapbox © OpenStreetMap Improve this map MC [PERSON_NAME][GEOGRAPHIC_DATA][STR…" at bounding box center [307, 216] width 614 height 374
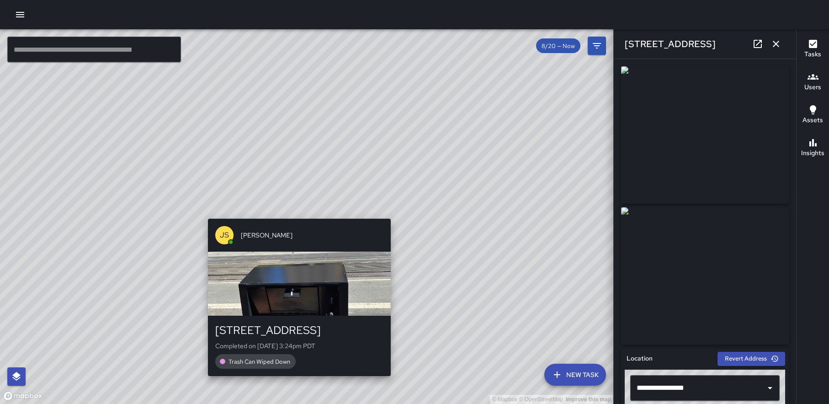
click at [293, 211] on div "© Mapbox © OpenStreetMap Improve this map JS [PERSON_NAME][GEOGRAPHIC_DATA][STR…" at bounding box center [307, 216] width 614 height 374
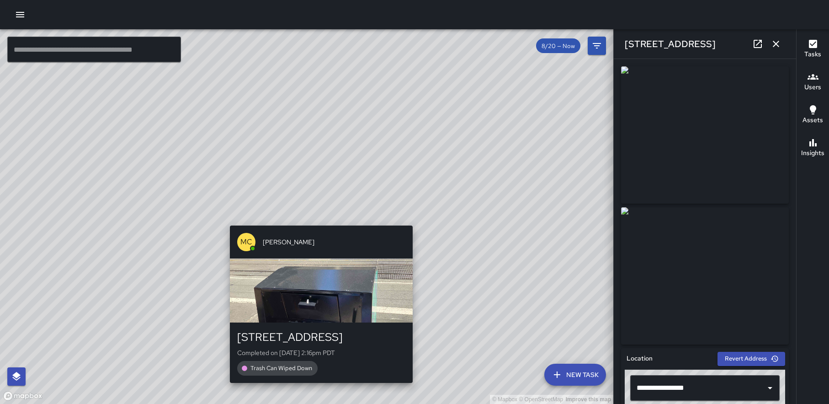
click at [318, 219] on div "© Mapbox © OpenStreetMap Improve this map MC [PERSON_NAME][GEOGRAPHIC_DATA][STR…" at bounding box center [307, 216] width 614 height 374
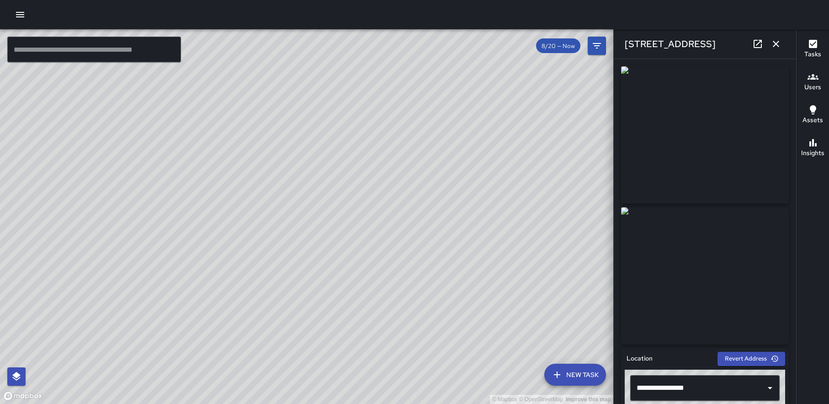
scroll to position [542, 0]
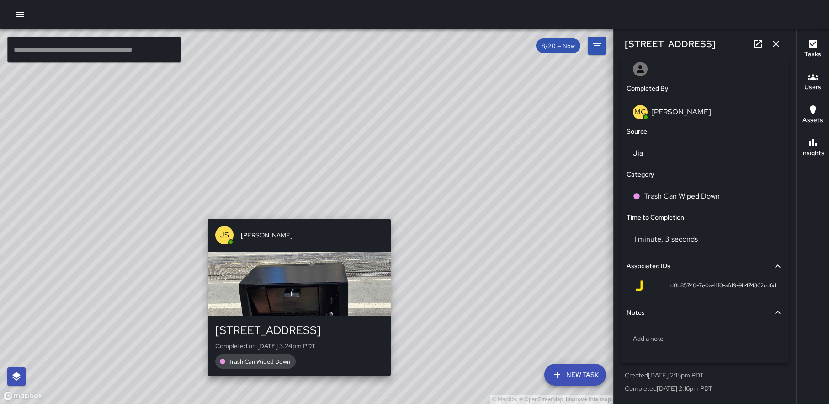
click at [295, 211] on div "© Mapbox © OpenStreetMap Improve this map JS [PERSON_NAME][GEOGRAPHIC_DATA][STR…" at bounding box center [307, 216] width 614 height 374
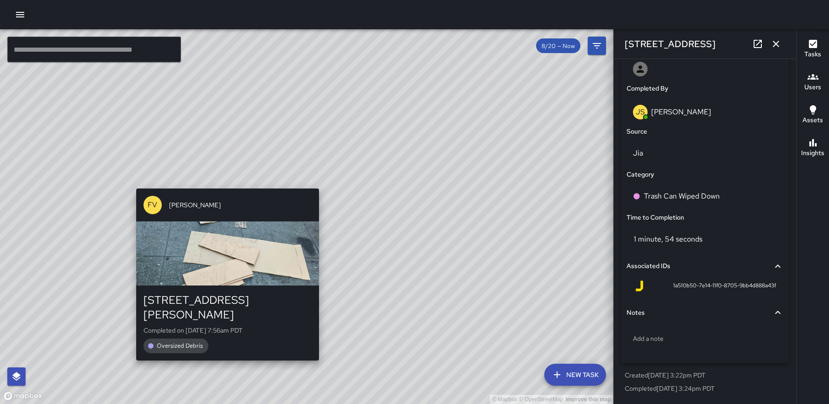
click at [222, 182] on div "© Mapbox © OpenStreetMap Improve this map FV [PERSON_NAME] [STREET_ADDRESS][PER…" at bounding box center [307, 216] width 614 height 374
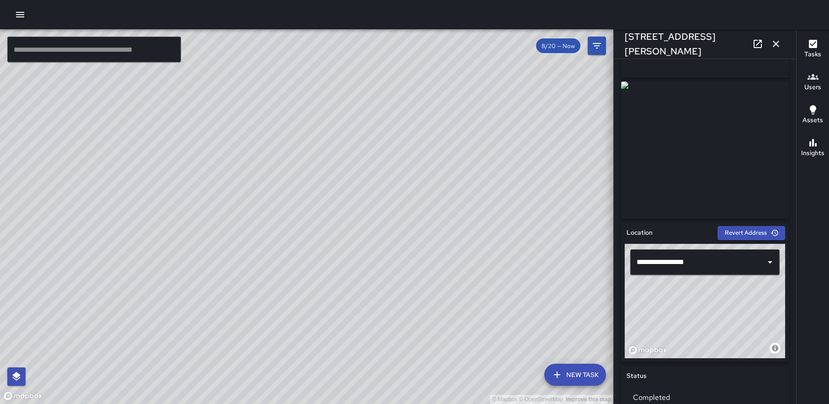
scroll to position [0, 0]
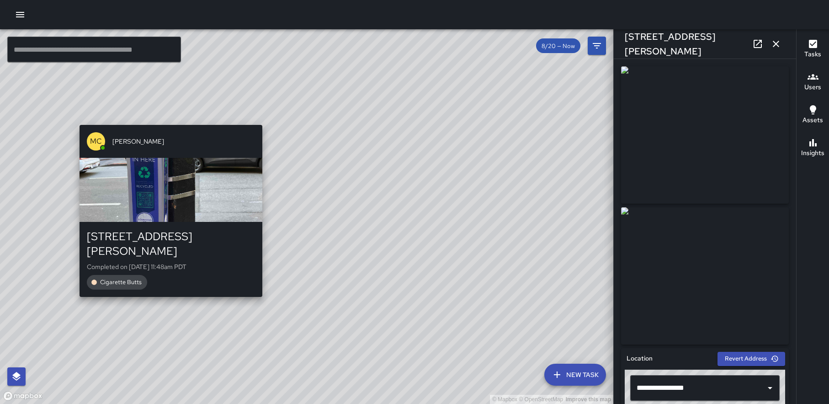
click at [75, 118] on div "© Mapbox © OpenStreetMap Improve this map MC [PERSON_NAME] [STREET_ADDRESS][PER…" at bounding box center [307, 216] width 614 height 374
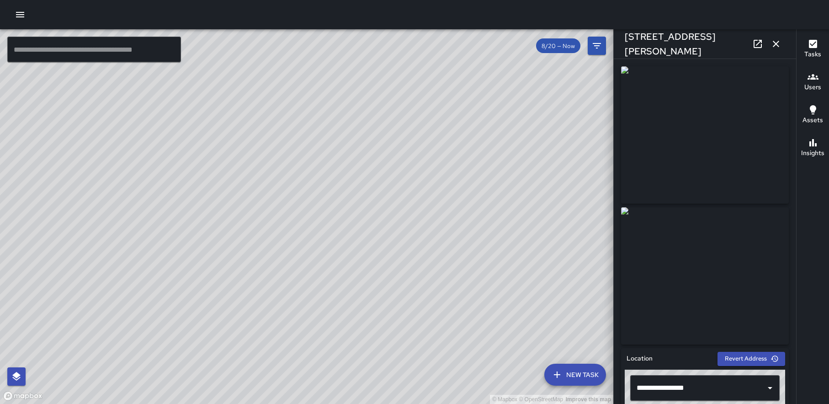
drag, startPoint x: 455, startPoint y: 128, endPoint x: 372, endPoint y: 301, distance: 191.8
click at [372, 301] on div "© Mapbox © OpenStreetMap Improve this map" at bounding box center [307, 216] width 614 height 374
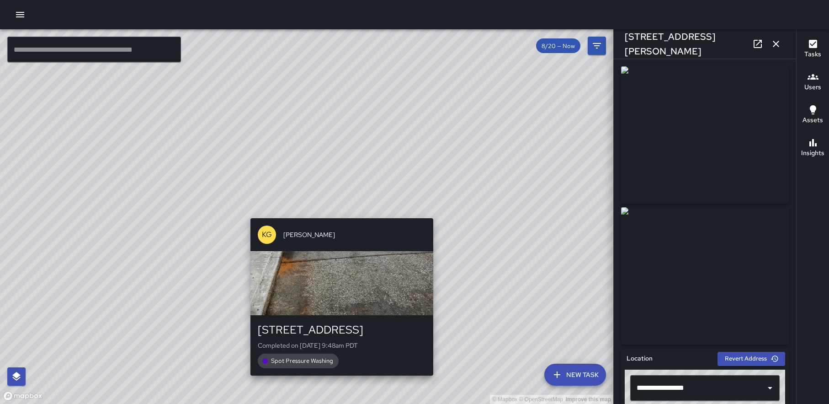
click at [437, 211] on div "© Mapbox © OpenStreetMap Improve this map KG [PERSON_NAME] [STREET_ADDRESS] Com…" at bounding box center [307, 216] width 614 height 374
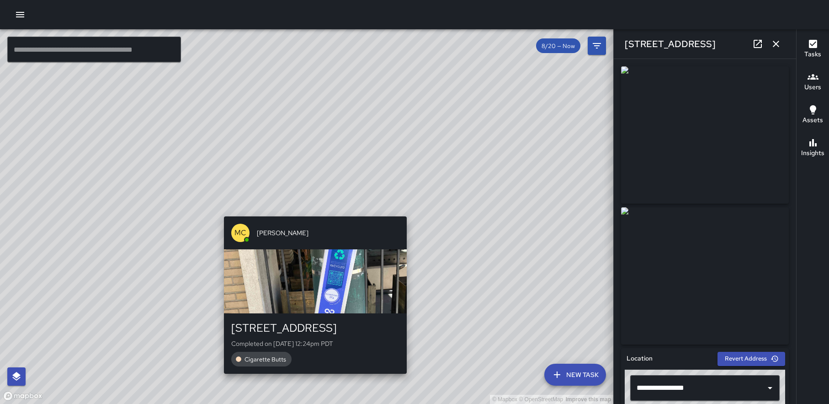
click at [311, 209] on div "© Mapbox © OpenStreetMap Improve this map MC [PERSON_NAME] [STREET_ADDRESS] Com…" at bounding box center [307, 216] width 614 height 374
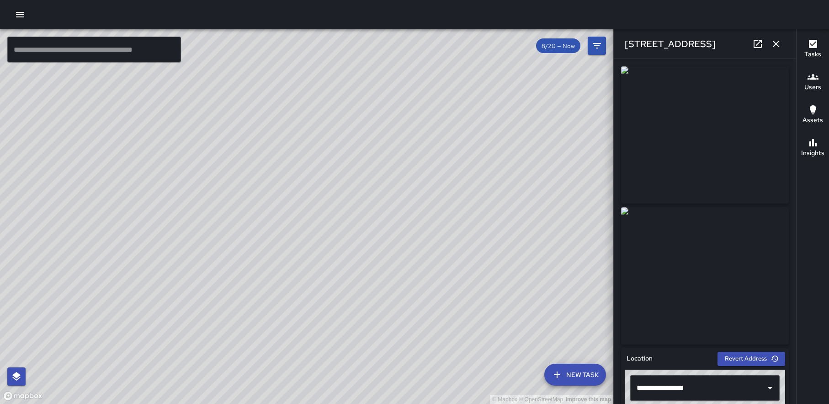
drag, startPoint x: 320, startPoint y: 258, endPoint x: 274, endPoint y: 65, distance: 197.8
click at [274, 65] on div "© Mapbox © OpenStreetMap Improve this map" at bounding box center [307, 216] width 614 height 374
drag, startPoint x: 232, startPoint y: 222, endPoint x: 339, endPoint y: 311, distance: 139.2
click at [339, 311] on div "© Mapbox © OpenStreetMap Improve this map" at bounding box center [307, 216] width 614 height 374
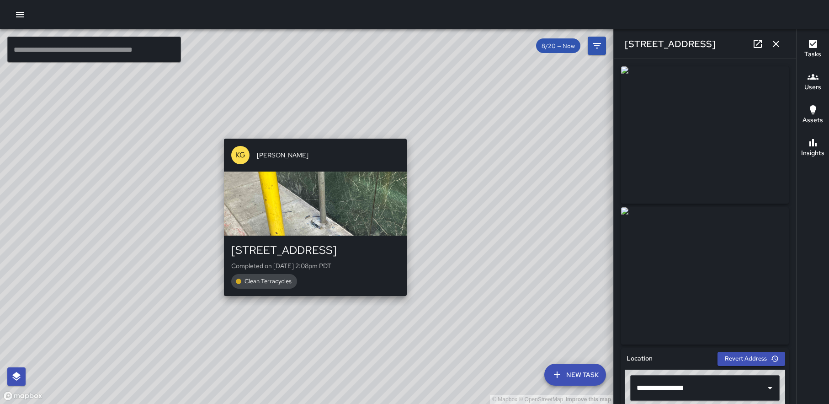
click at [312, 130] on div "© Mapbox © OpenStreetMap Improve this map KG [PERSON_NAME] [STREET_ADDRESS] Com…" at bounding box center [307, 216] width 614 height 374
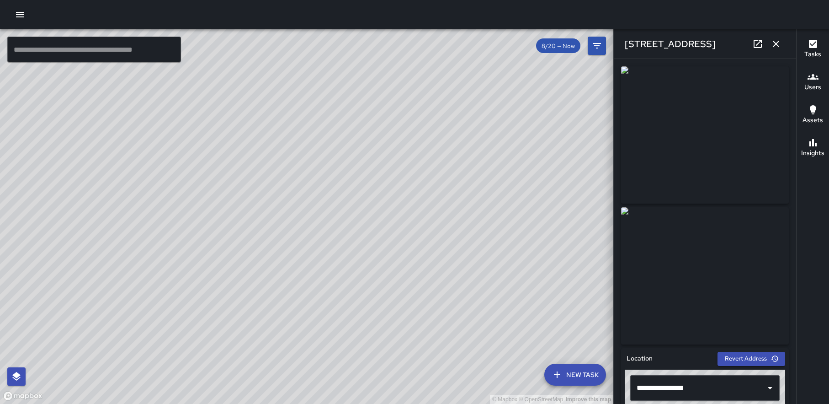
click at [777, 45] on icon "button" at bounding box center [776, 44] width 6 height 6
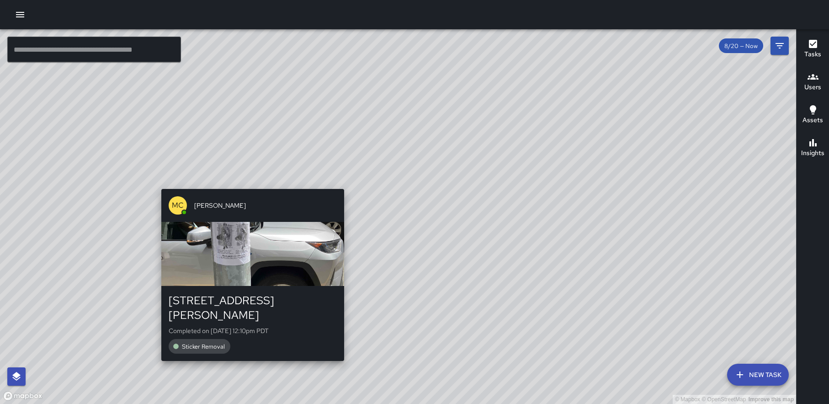
click at [341, 185] on div "MC [PERSON_NAME] [STREET_ADDRESS][PERSON_NAME] Completed on [DATE] 12:10pm PDT …" at bounding box center [253, 274] width 190 height 179
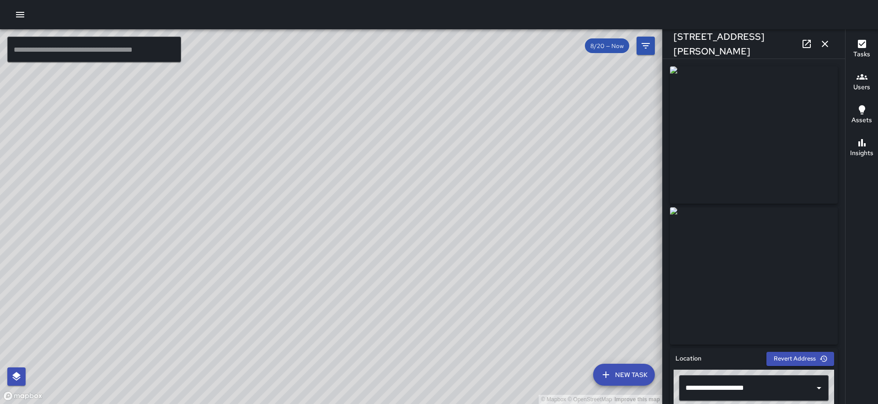
click at [824, 45] on icon "button" at bounding box center [825, 44] width 6 height 6
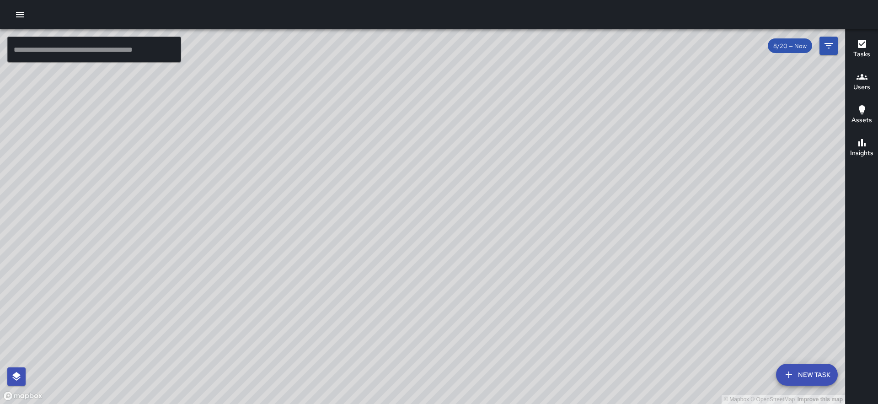
click at [857, 48] on icon "button" at bounding box center [861, 43] width 11 height 11
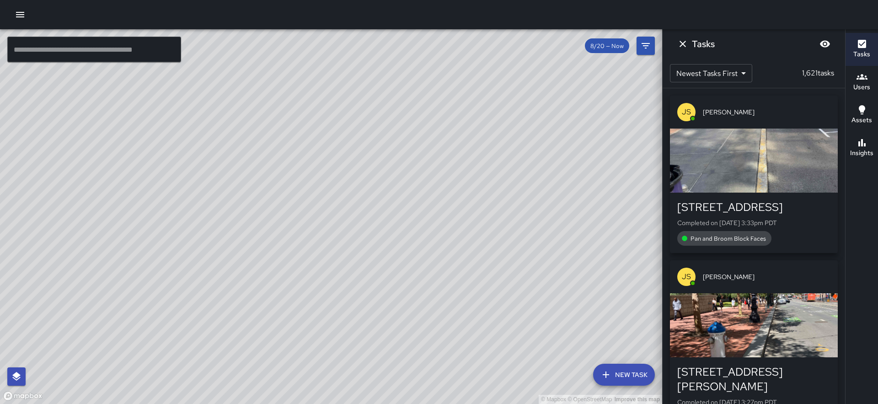
click at [863, 90] on h6 "Users" at bounding box center [861, 87] width 17 height 10
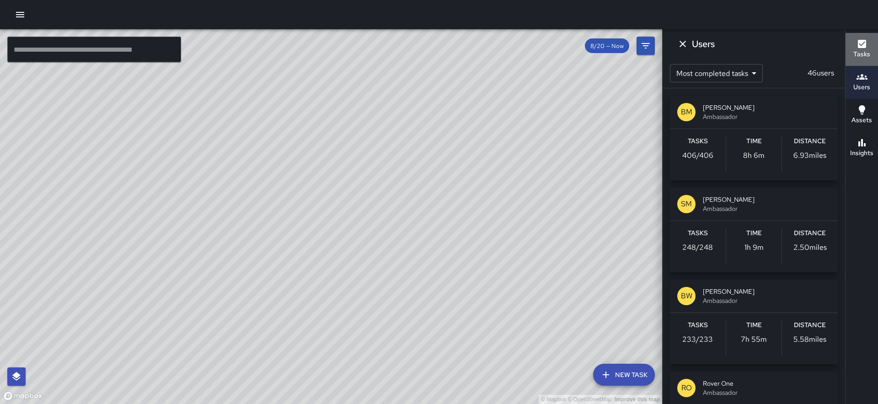
click at [858, 48] on icon "button" at bounding box center [861, 43] width 11 height 11
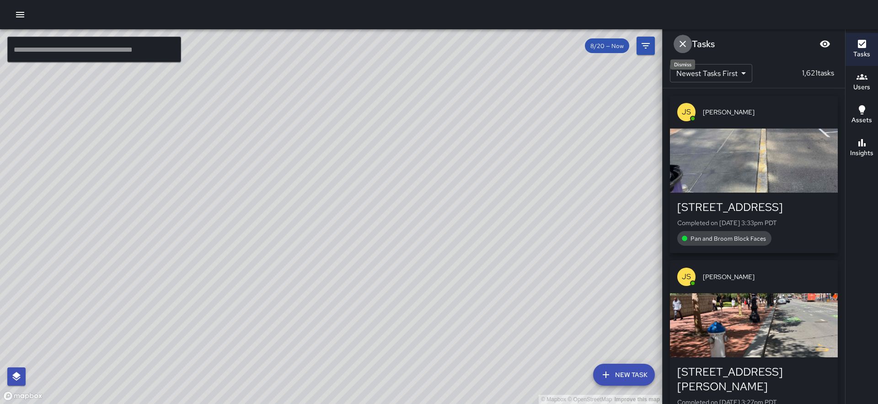
click at [683, 38] on icon "Dismiss" at bounding box center [682, 43] width 11 height 11
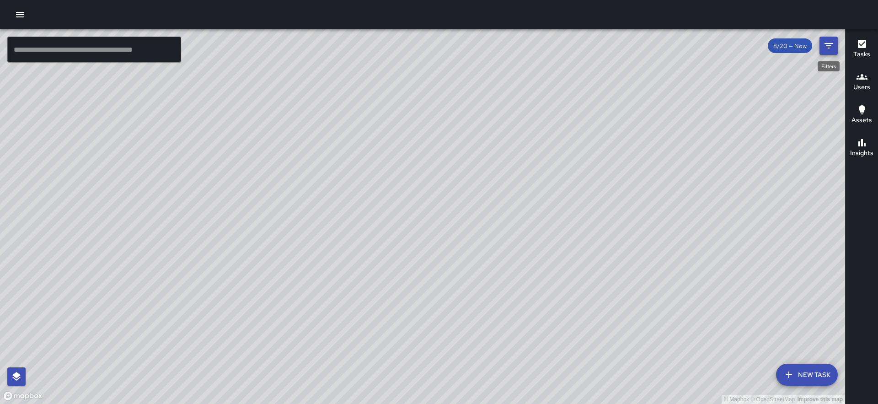
click at [831, 45] on icon "Filters" at bounding box center [828, 45] width 11 height 11
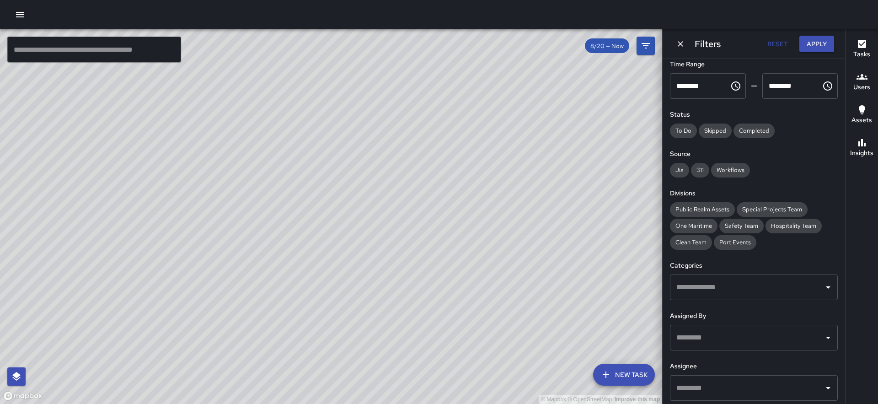
scroll to position [107, 0]
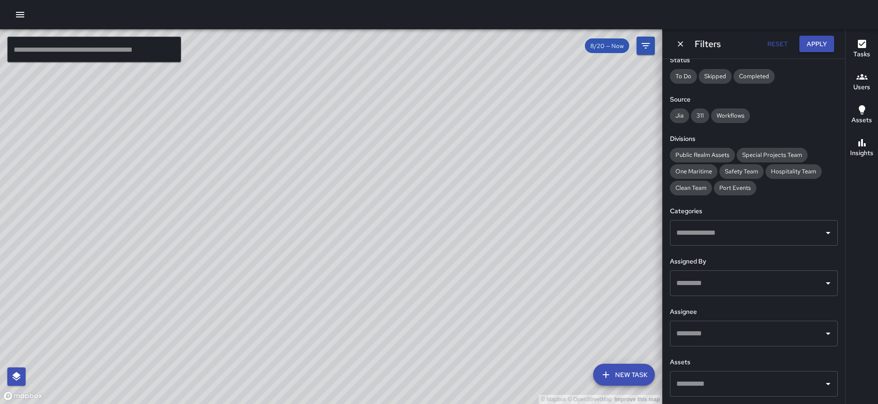
click at [733, 234] on input "text" at bounding box center [747, 232] width 146 height 17
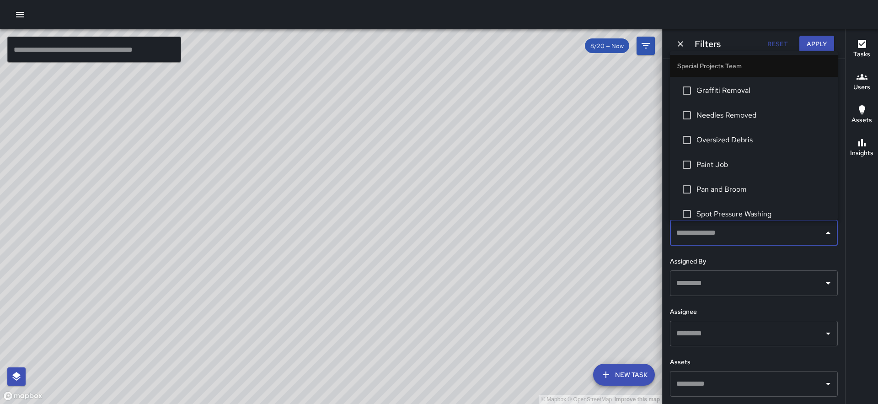
scroll to position [1869, 0]
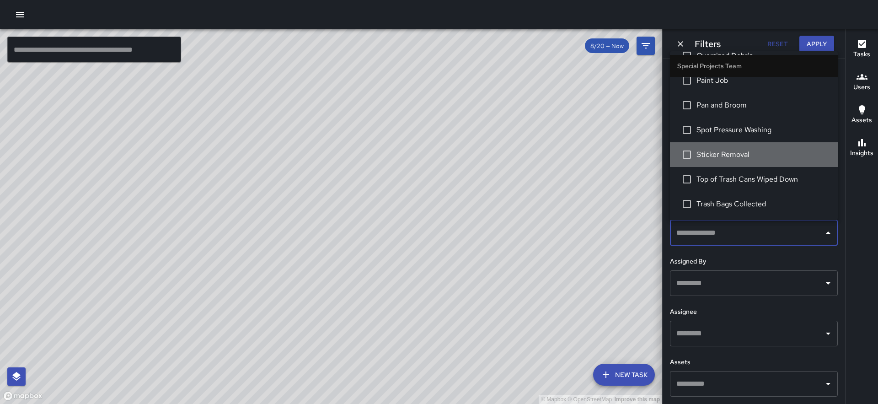
click at [726, 156] on span "Sticker Removal" at bounding box center [763, 154] width 134 height 11
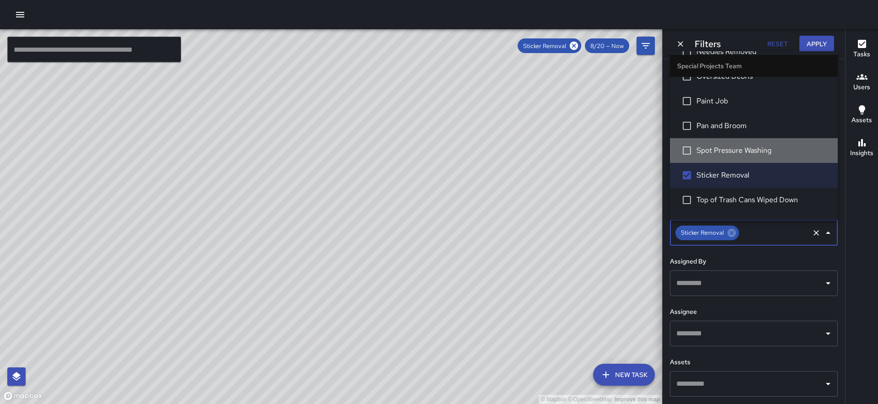
click at [726, 156] on li "Spot Pressure Washing" at bounding box center [754, 150] width 168 height 25
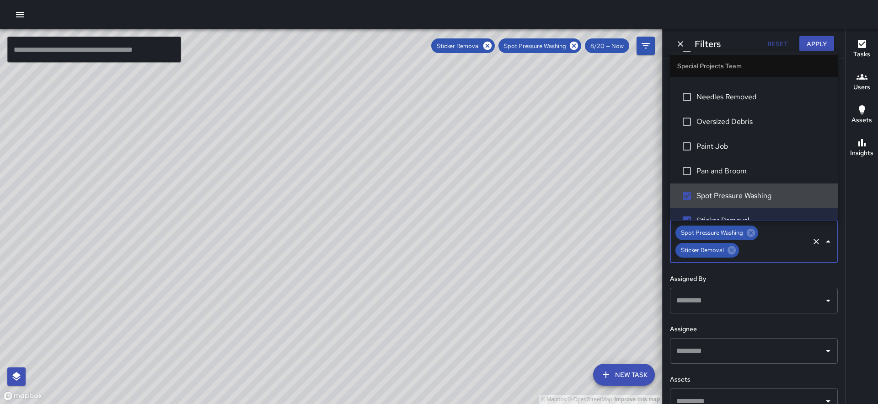
scroll to position [1799, 0]
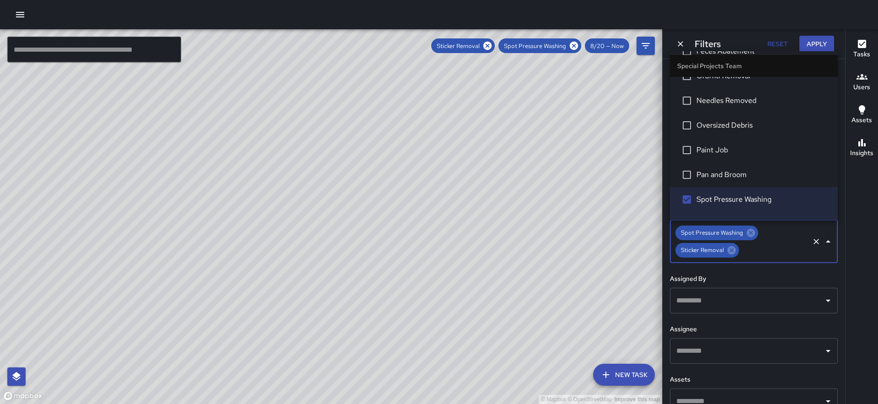
click at [720, 150] on span "Paint Job" at bounding box center [763, 149] width 134 height 11
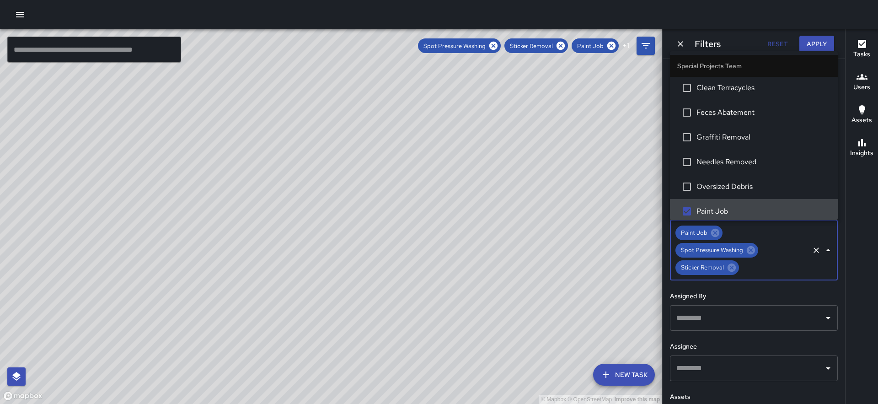
scroll to position [1738, 0]
click at [722, 181] on li "Oversized Debris" at bounding box center [754, 187] width 168 height 25
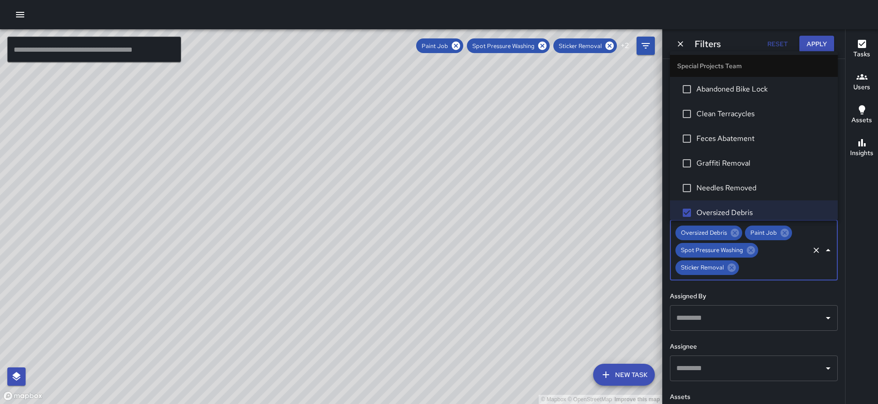
scroll to position [1705, 0]
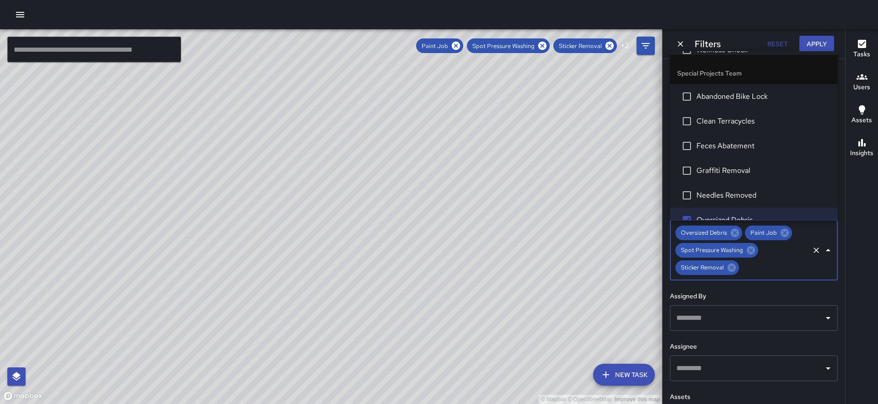
click at [725, 171] on span "Graffiti Removal" at bounding box center [763, 170] width 134 height 11
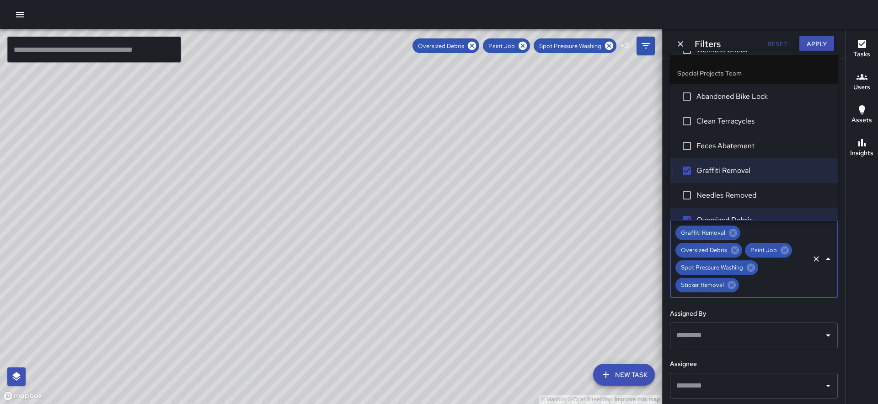
click at [817, 44] on button "Apply" at bounding box center [816, 44] width 35 height 17
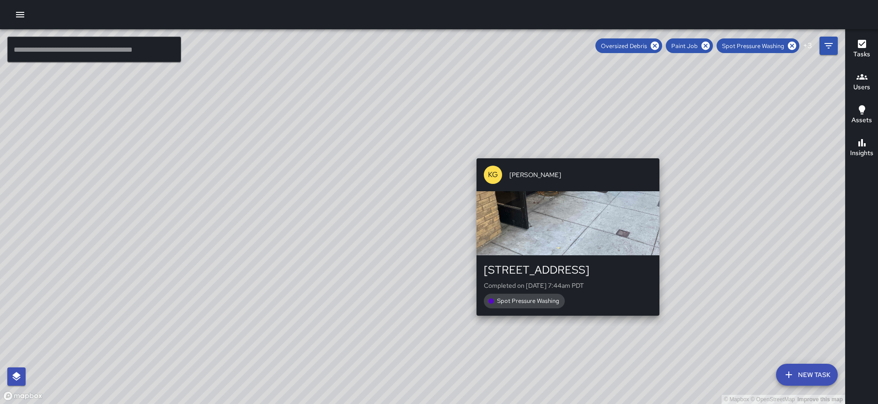
click at [564, 152] on div "© Mapbox © OpenStreetMap Improve this map KG [PERSON_NAME] [STREET_ADDRESS] Com…" at bounding box center [422, 216] width 845 height 374
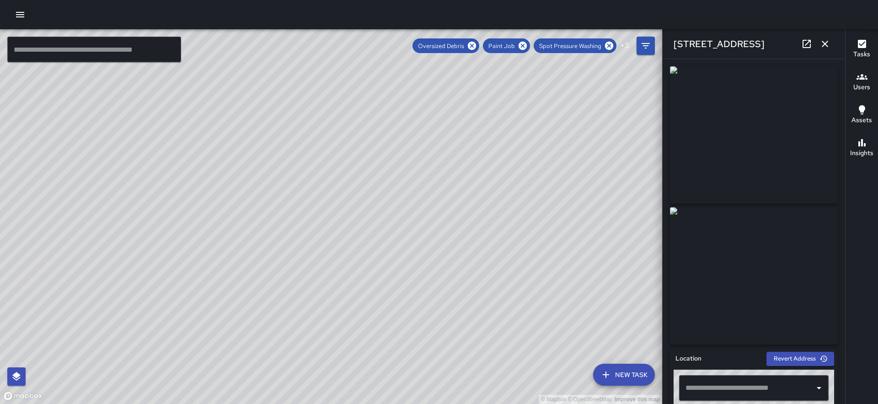
type input "**********"
click at [610, 238] on div "© Mapbox © OpenStreetMap Improve this map KG [PERSON_NAME] [STREET_ADDRESS] Com…" at bounding box center [331, 216] width 662 height 374
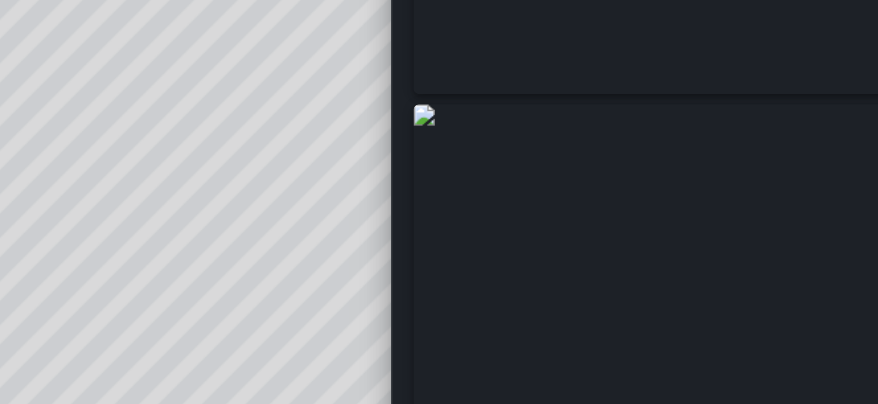
scroll to position [0, 0]
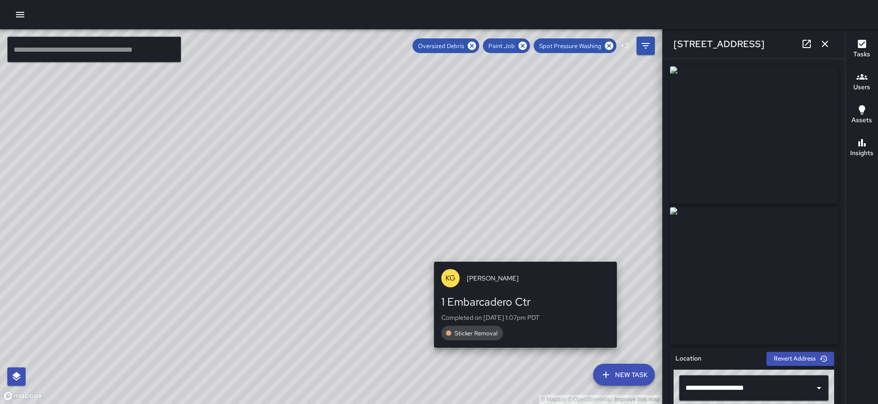
click at [616, 253] on div "© Mapbox © OpenStreetMap Improve this map KG [PERSON_NAME] 1 Embarcadero Ctr Co…" at bounding box center [331, 216] width 662 height 374
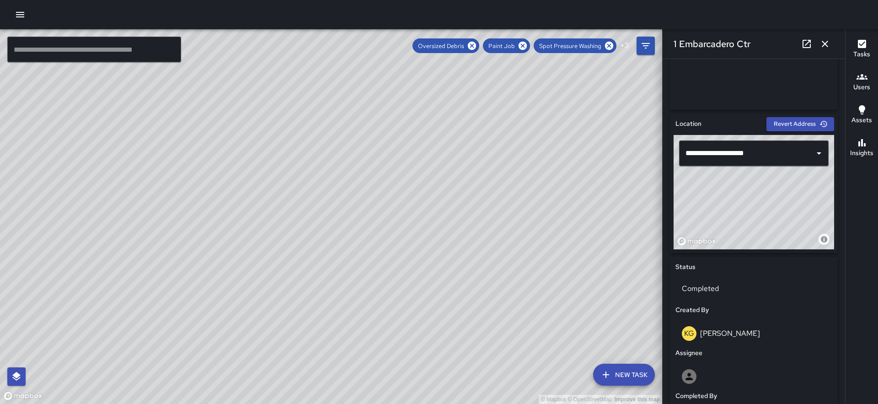
scroll to position [235, 0]
drag, startPoint x: 481, startPoint y: 224, endPoint x: 300, endPoint y: 125, distance: 206.3
click at [300, 125] on div "© Mapbox © OpenStreetMap Improve this map" at bounding box center [331, 216] width 662 height 374
click at [557, 209] on div "© Mapbox © OpenStreetMap Improve this map KG [PERSON_NAME] [STREET_ADDRESS][PER…" at bounding box center [331, 216] width 662 height 374
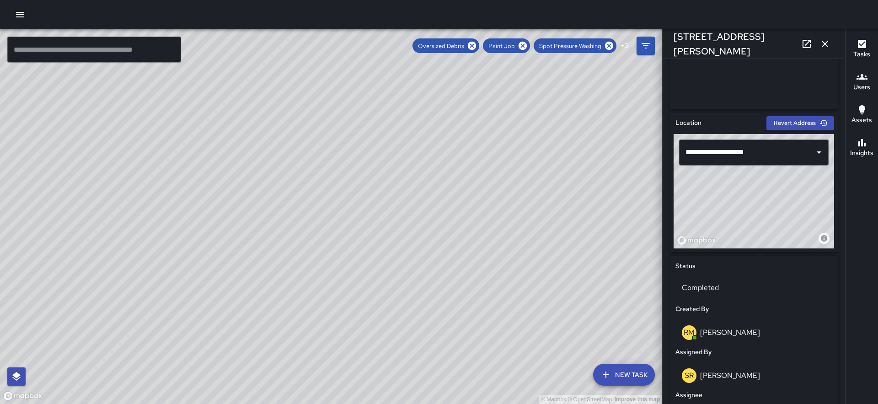
drag, startPoint x: 293, startPoint y: 230, endPoint x: 589, endPoint y: 318, distance: 308.6
click at [589, 318] on div "© Mapbox © OpenStreetMap Improve this map" at bounding box center [331, 216] width 662 height 374
drag, startPoint x: 278, startPoint y: 268, endPoint x: 553, endPoint y: 235, distance: 277.7
click at [554, 235] on div "© Mapbox © OpenStreetMap Improve this map" at bounding box center [331, 216] width 662 height 374
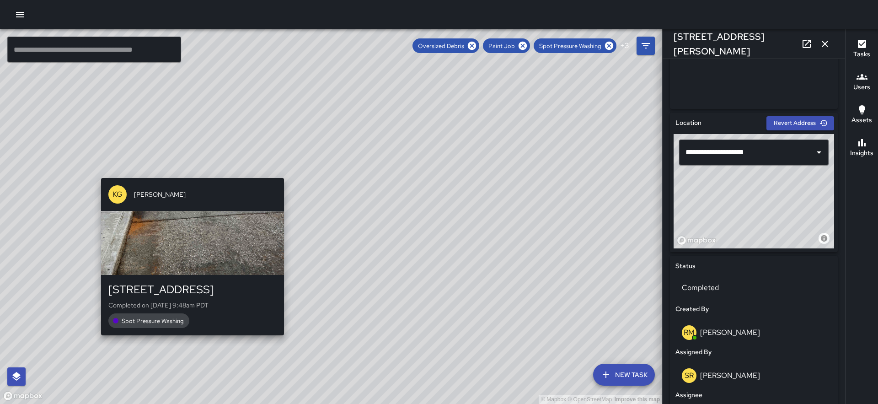
click at [187, 341] on div "© Mapbox © OpenStreetMap Improve this map KG [PERSON_NAME] [STREET_ADDRESS] Com…" at bounding box center [331, 216] width 662 height 374
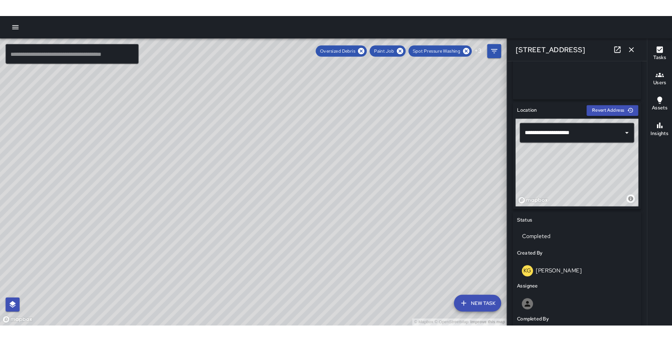
scroll to position [0, 0]
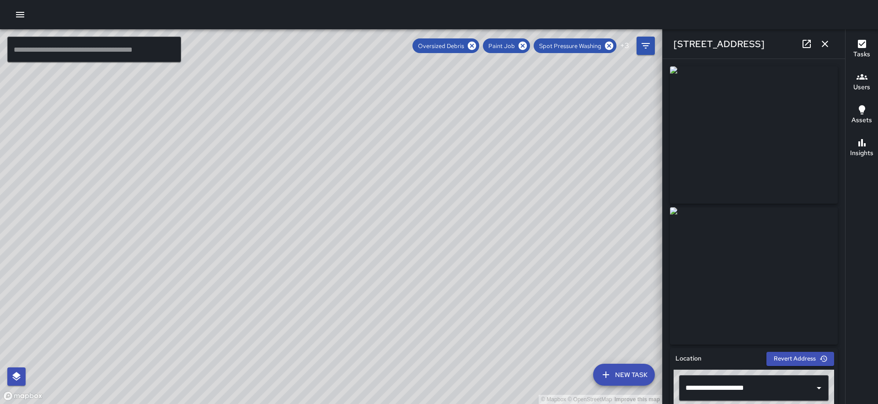
click at [47, 254] on div "© Mapbox © OpenStreetMap Improve this map KG [PERSON_NAME] [STREET_ADDRESS] Com…" at bounding box center [331, 216] width 662 height 374
drag, startPoint x: 393, startPoint y: 152, endPoint x: 228, endPoint y: -4, distance: 227.4
click at [228, 0] on html "© Mapbox © OpenStreetMap Improve this map ​ New Task Oversized Debris Paint Job…" at bounding box center [439, 202] width 878 height 404
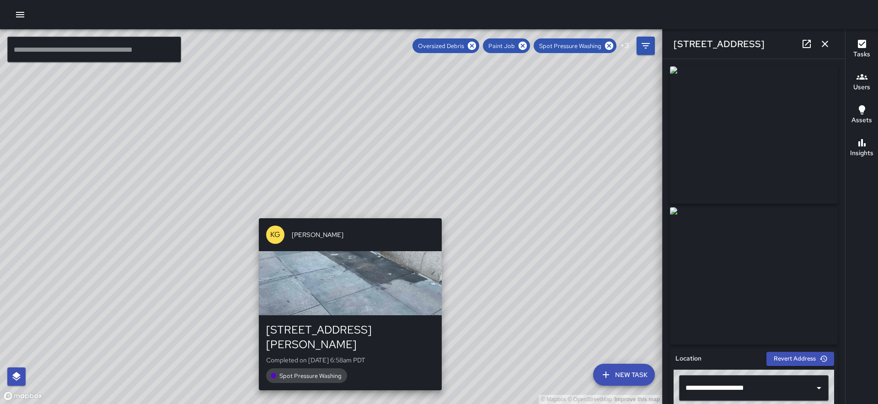
click at [347, 211] on div "© Mapbox © OpenStreetMap Improve this map KG [PERSON_NAME] [STREET_ADDRESS][PER…" at bounding box center [331, 216] width 662 height 374
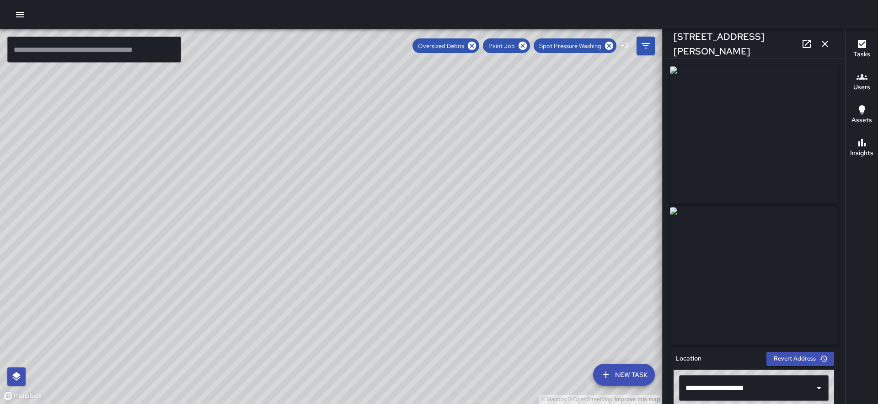
drag, startPoint x: 454, startPoint y: 175, endPoint x: 322, endPoint y: 442, distance: 298.0
click at [322, 403] on html "© Mapbox © OpenStreetMap Improve this map ​ New Task Oversized Debris Paint Job…" at bounding box center [439, 202] width 878 height 404
drag, startPoint x: 352, startPoint y: 182, endPoint x: 396, endPoint y: 278, distance: 105.0
click at [396, 278] on div "© Mapbox © OpenStreetMap Improve this map" at bounding box center [331, 216] width 662 height 374
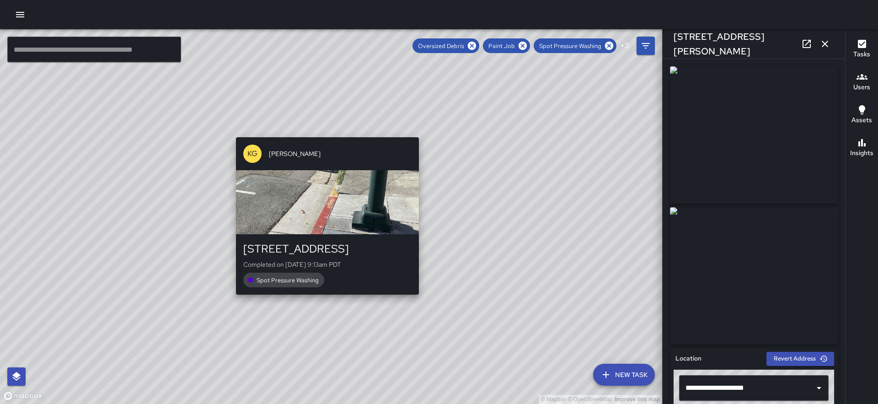
click at [323, 131] on div "© Mapbox © OpenStreetMap Improve this map KG [PERSON_NAME] [STREET_ADDRESS] Com…" at bounding box center [331, 216] width 662 height 374
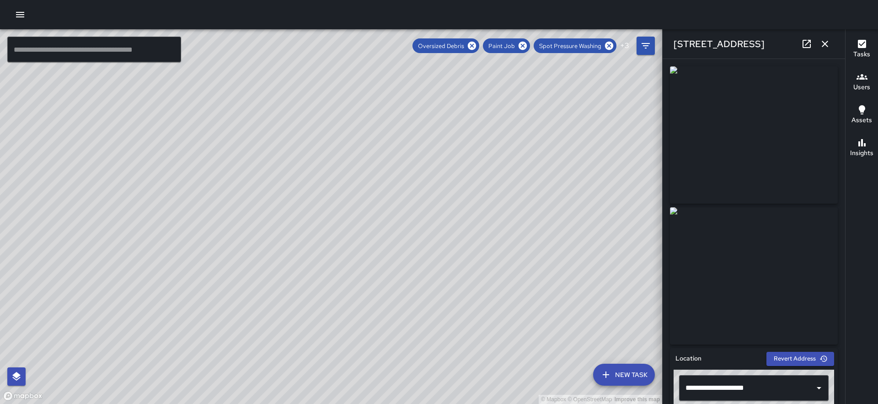
click at [826, 43] on icon "button" at bounding box center [824, 43] width 11 height 11
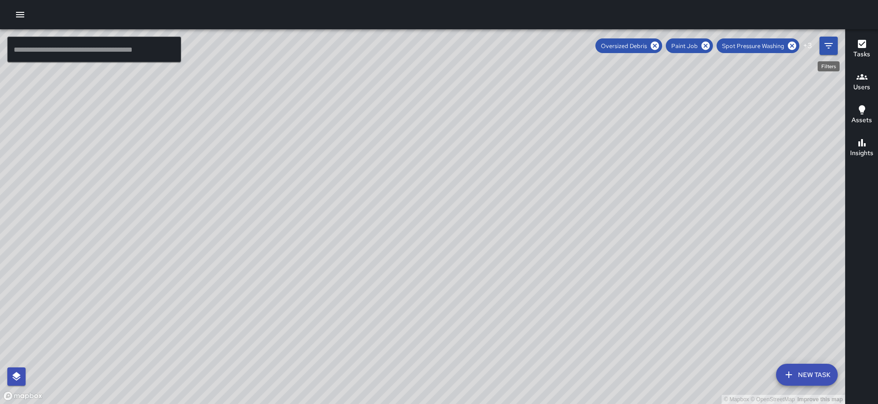
click at [826, 43] on icon "Filters" at bounding box center [828, 45] width 8 height 5
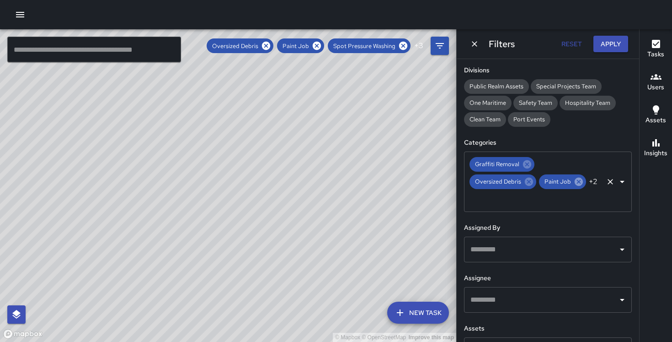
scroll to position [204, 0]
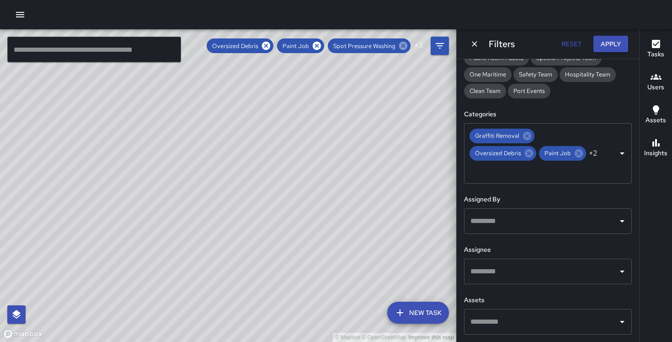
click at [405, 44] on icon at bounding box center [403, 46] width 10 height 10
click at [405, 44] on icon at bounding box center [404, 46] width 10 height 10
click at [405, 44] on icon at bounding box center [405, 46] width 8 height 8
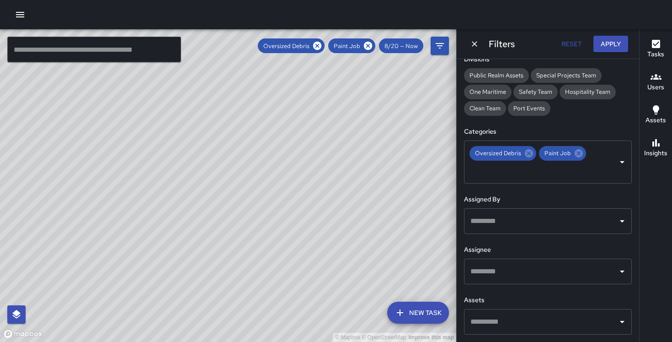
scroll to position [187, 0]
click at [405, 44] on span "8/20 — Now" at bounding box center [401, 46] width 44 height 8
click at [372, 44] on icon at bounding box center [368, 46] width 8 height 8
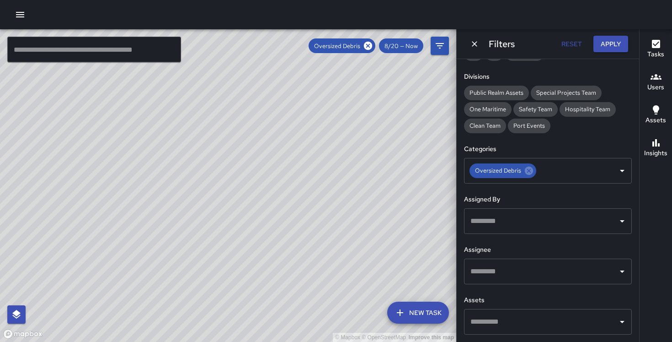
scroll to position [170, 0]
click at [367, 45] on icon at bounding box center [368, 46] width 8 height 8
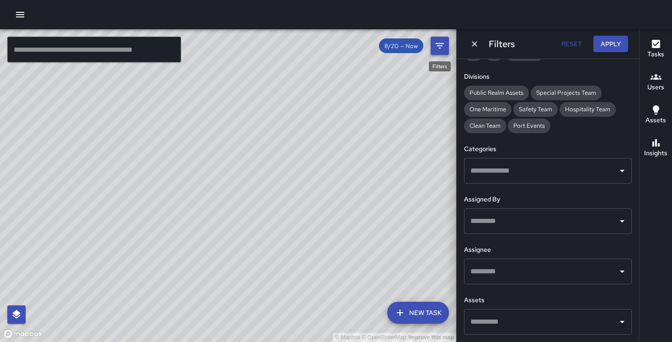
click at [437, 49] on icon "Filters" at bounding box center [439, 45] width 11 height 11
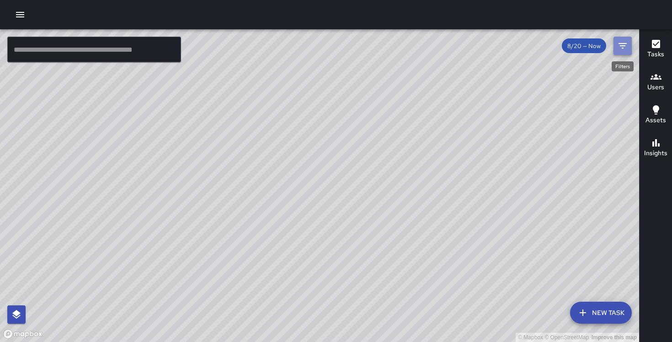
click at [621, 47] on icon "Filters" at bounding box center [622, 45] width 11 height 11
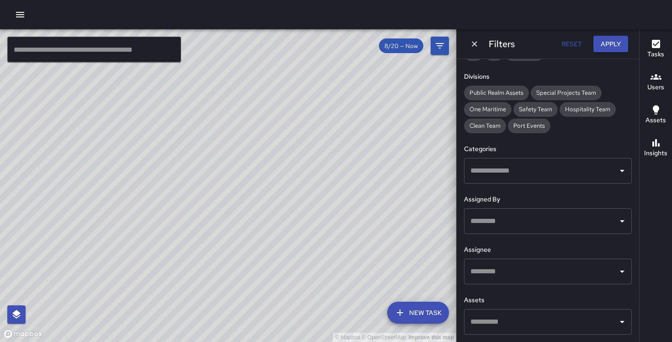
click at [529, 169] on input "text" at bounding box center [541, 170] width 146 height 17
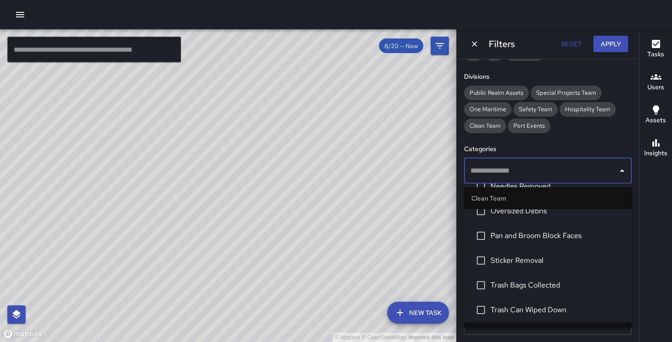
scroll to position [136, 0]
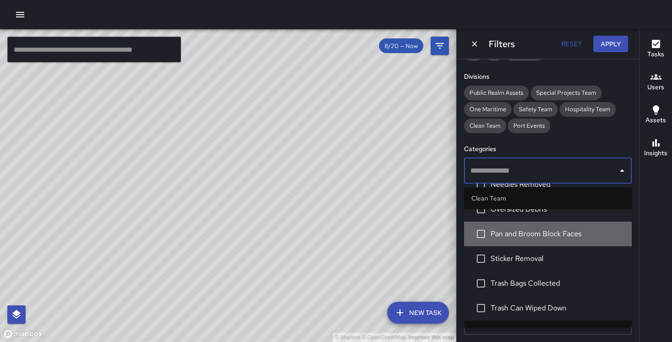
click at [535, 237] on span "Pan and Broom Block Faces" at bounding box center [558, 233] width 134 height 11
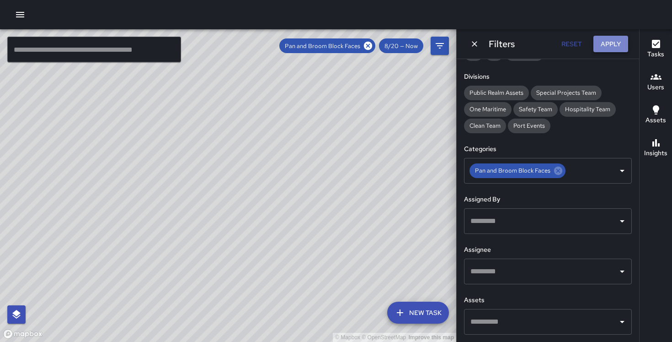
click at [615, 48] on button "Apply" at bounding box center [611, 44] width 35 height 17
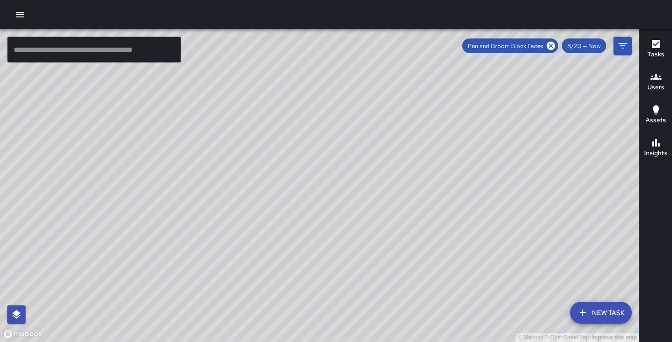
drag, startPoint x: 470, startPoint y: 215, endPoint x: 410, endPoint y: 52, distance: 173.9
click at [410, 51] on div "© Mapbox © OpenStreetMap Improve this map" at bounding box center [319, 185] width 639 height 312
drag, startPoint x: 407, startPoint y: 166, endPoint x: 366, endPoint y: 105, distance: 73.2
click at [366, 105] on div "© Mapbox © OpenStreetMap Improve this map" at bounding box center [319, 185] width 639 height 312
click at [34, 26] on div at bounding box center [336, 14] width 672 height 29
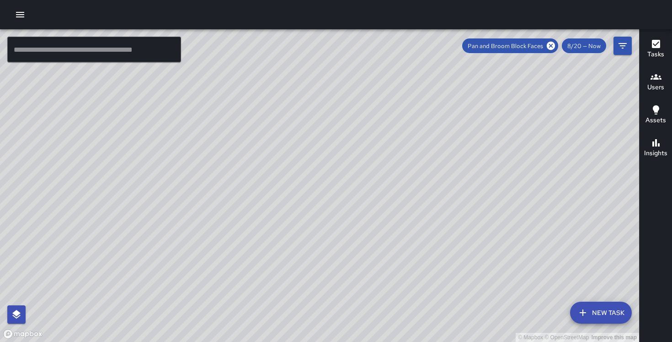
click at [24, 20] on button "button" at bounding box center [20, 14] width 18 height 18
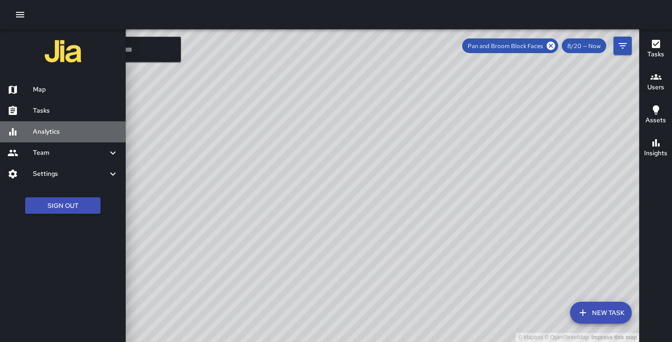
click at [57, 132] on h6 "Analytics" at bounding box center [76, 132] width 86 height 10
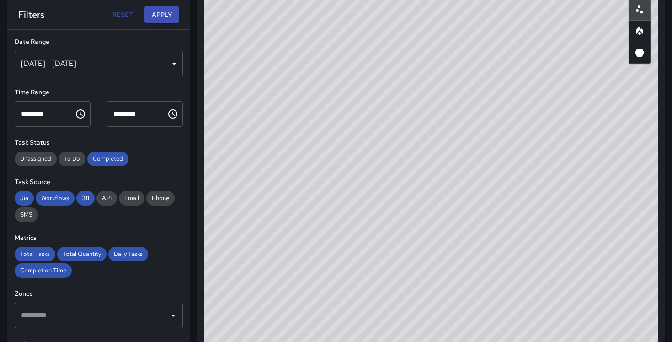
scroll to position [533, 0]
click at [164, 70] on div "[DATE] - [DATE]" at bounding box center [99, 64] width 168 height 26
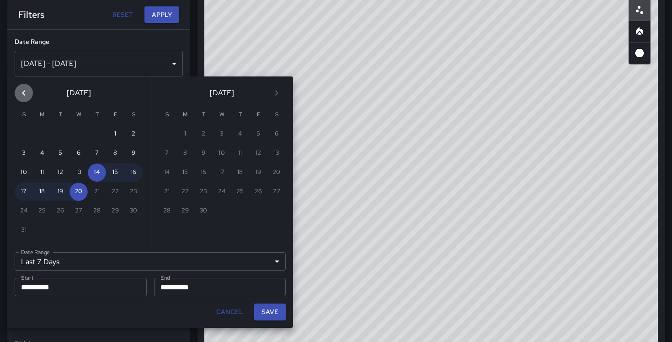
click at [28, 91] on icon "Previous month" at bounding box center [23, 92] width 11 height 11
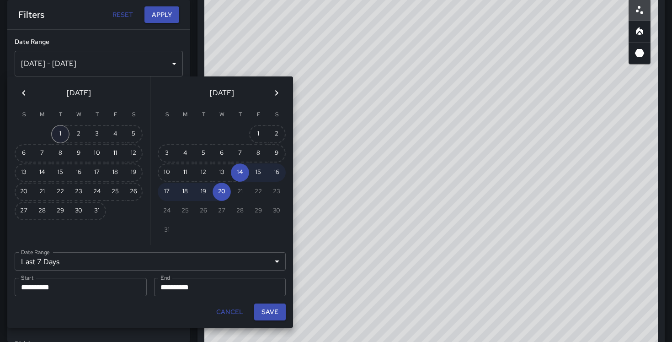
click at [64, 135] on button "1" at bounding box center [60, 134] width 18 height 18
type input "******"
type input "**********"
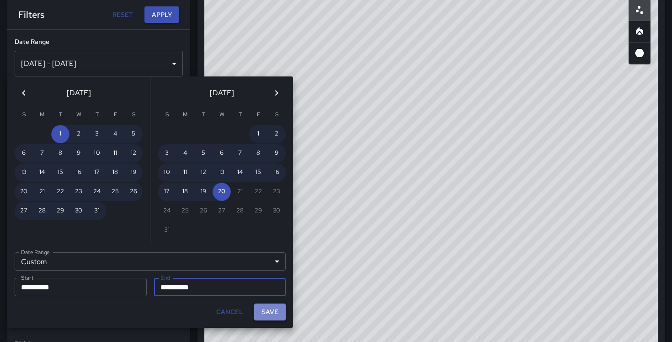
click at [266, 313] on button "Save" at bounding box center [270, 311] width 32 height 17
type input "**********"
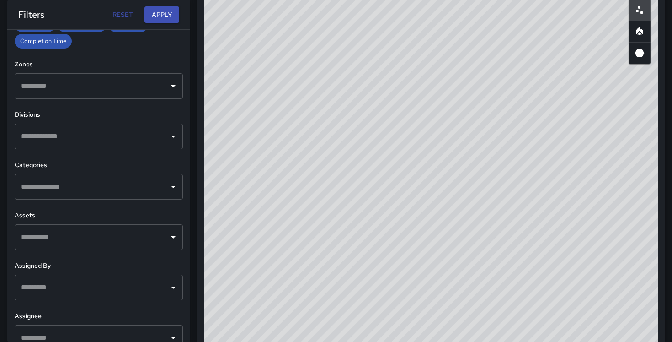
scroll to position [231, 0]
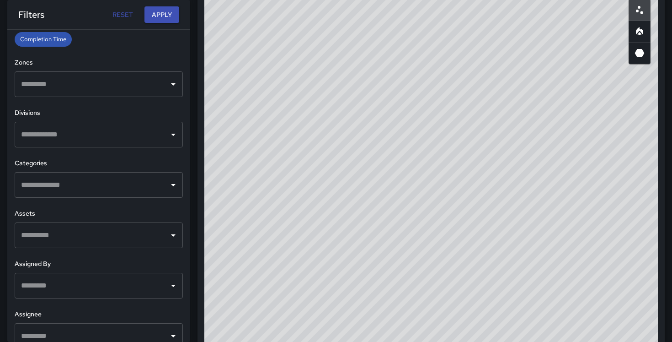
click at [93, 181] on input "text" at bounding box center [92, 184] width 146 height 17
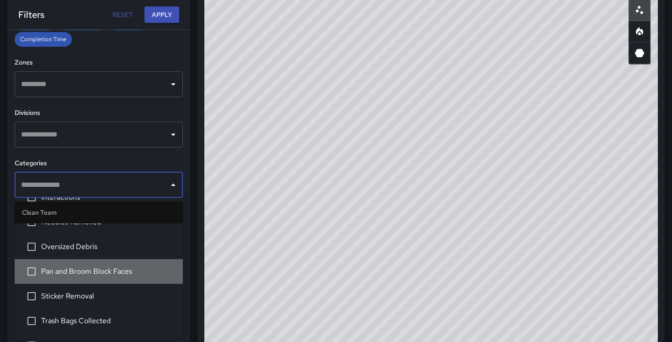
click at [88, 265] on li "Pan and Broom Block Faces" at bounding box center [99, 271] width 168 height 25
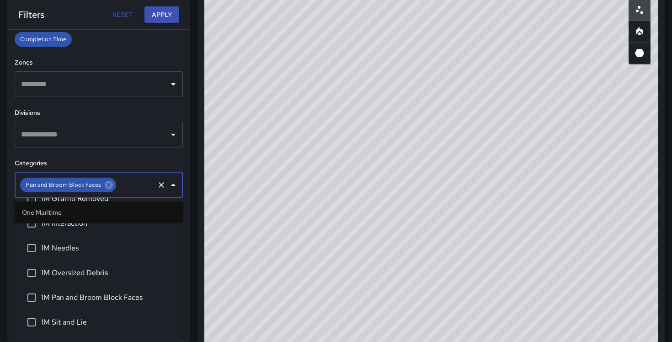
scroll to position [679, 0]
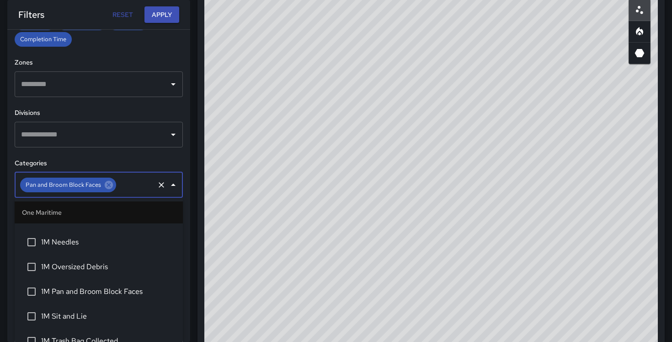
click at [86, 287] on span "1M Pan and Broom Block Faces" at bounding box center [108, 291] width 134 height 11
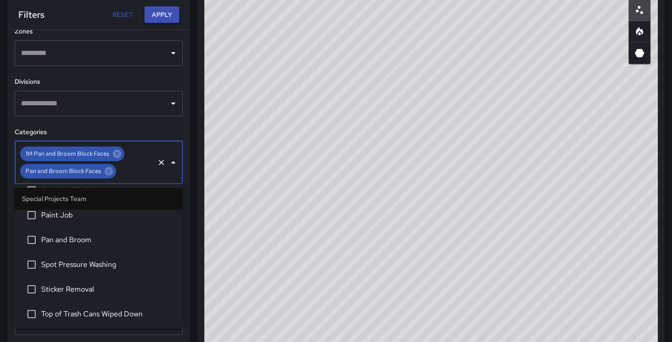
scroll to position [1869, 0]
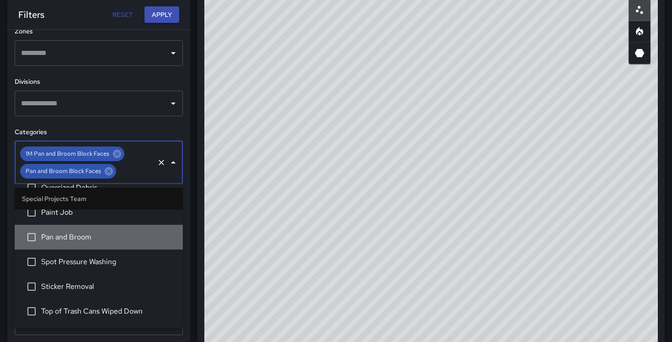
click at [105, 235] on span "Pan and Broom" at bounding box center [108, 237] width 134 height 11
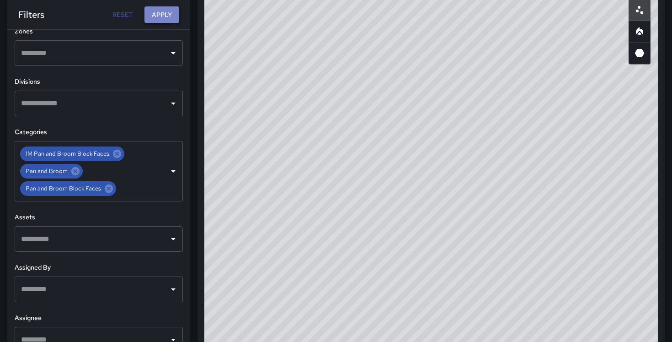
click at [175, 15] on button "Apply" at bounding box center [161, 14] width 35 height 17
click at [155, 15] on button "Apply" at bounding box center [161, 14] width 35 height 17
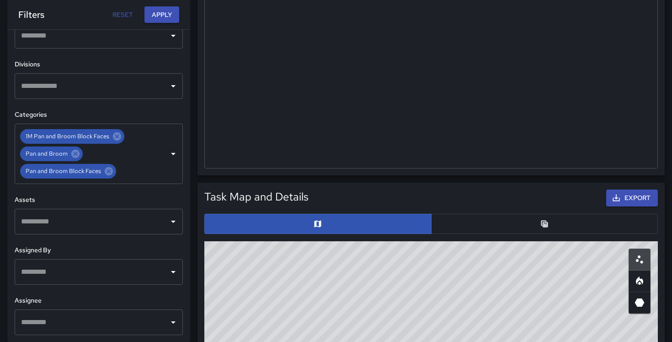
scroll to position [0, 0]
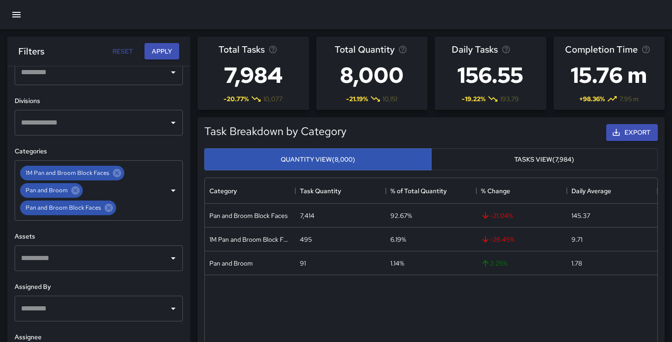
click at [564, 158] on button "Tasks View (7,984)" at bounding box center [544, 159] width 227 height 22
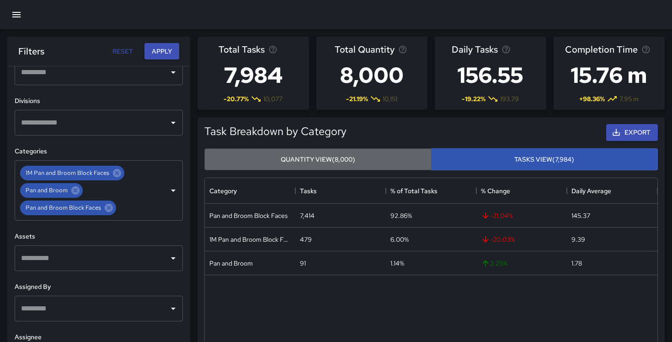
click at [399, 160] on button "Quantity View (8,000)" at bounding box center [317, 159] width 227 height 22
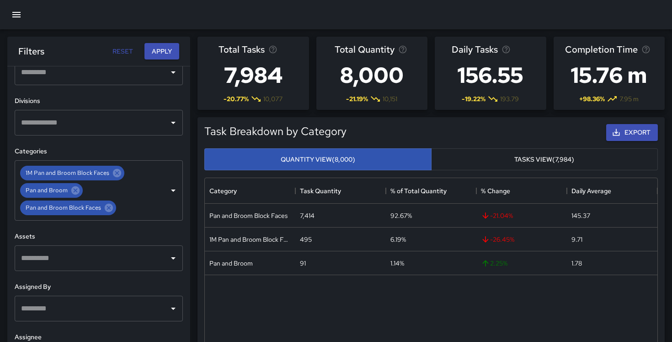
click at [475, 156] on button "Tasks View (7,984)" at bounding box center [544, 159] width 227 height 22
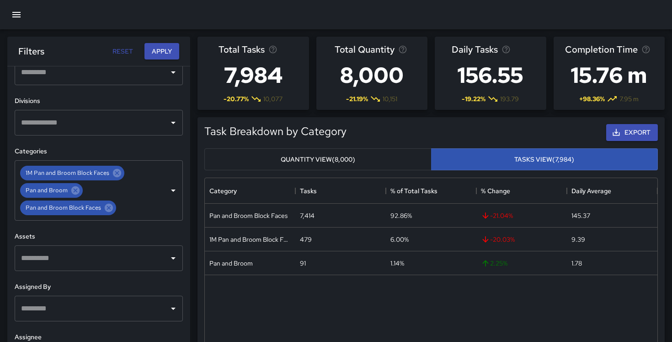
click at [396, 161] on button "Quantity View (8,000)" at bounding box center [317, 159] width 227 height 22
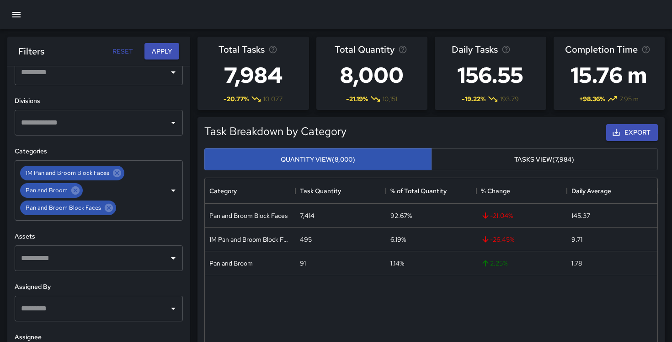
click at [465, 162] on button "Tasks View (7,984)" at bounding box center [544, 159] width 227 height 22
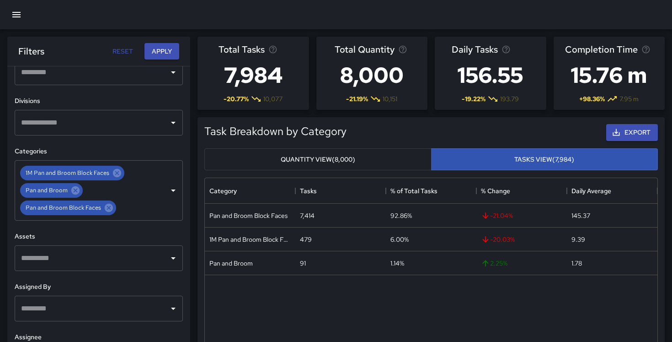
click at [386, 160] on button "Quantity View (8,000)" at bounding box center [317, 159] width 227 height 22
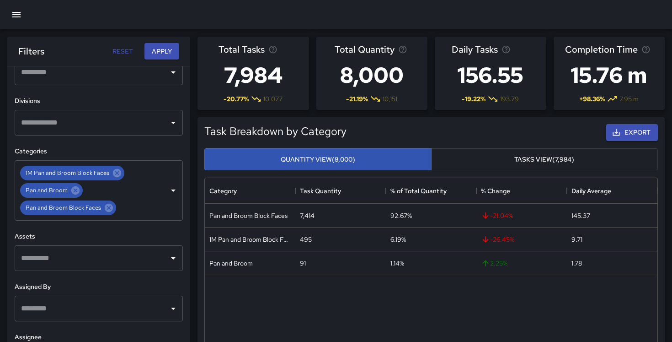
click at [13, 11] on icon "button" at bounding box center [16, 14] width 11 height 11
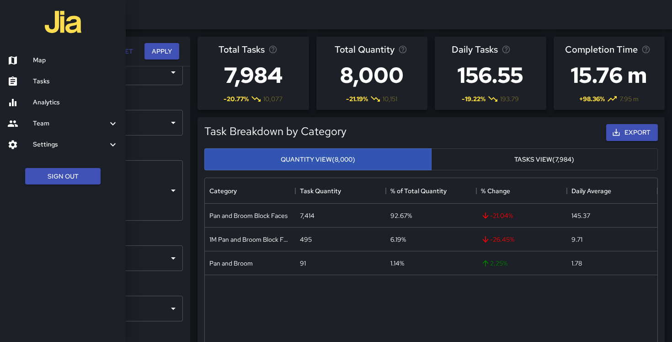
click at [57, 150] on div "Settings" at bounding box center [63, 144] width 126 height 21
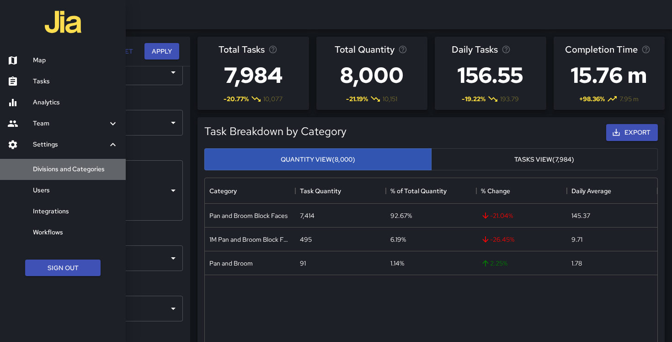
click at [61, 173] on h6 "Divisions and Categories" at bounding box center [76, 169] width 86 height 10
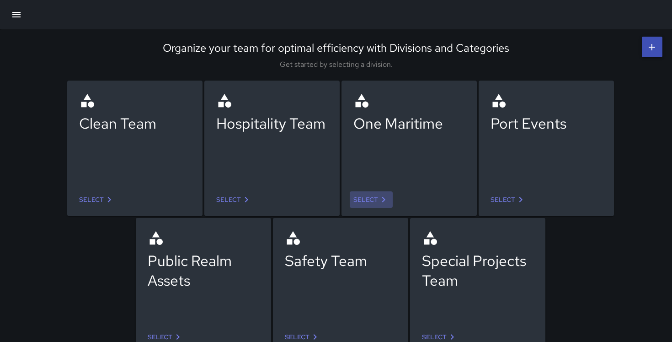
click at [390, 202] on link "Select" at bounding box center [371, 199] width 43 height 17
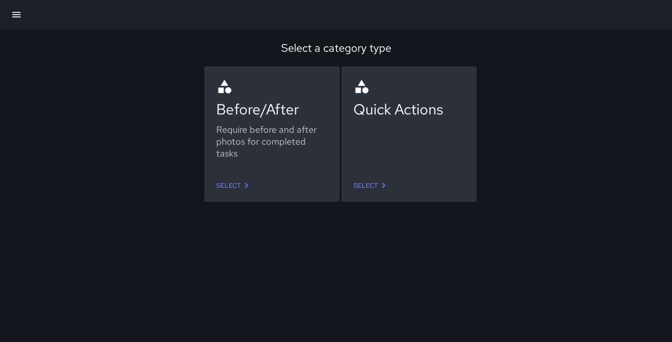
click at [313, 183] on div "Select" at bounding box center [272, 185] width 126 height 24
click at [252, 179] on link "Select" at bounding box center [234, 185] width 43 height 17
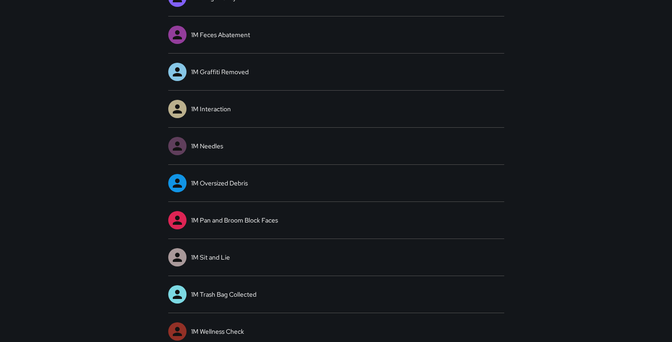
scroll to position [159, 0]
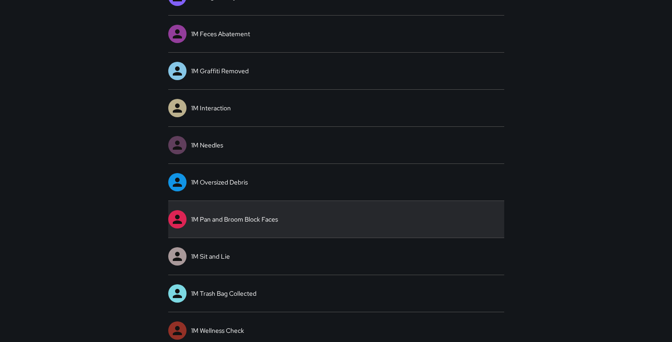
click at [253, 225] on link "1M Pan and Broom Block Faces" at bounding box center [336, 219] width 336 height 37
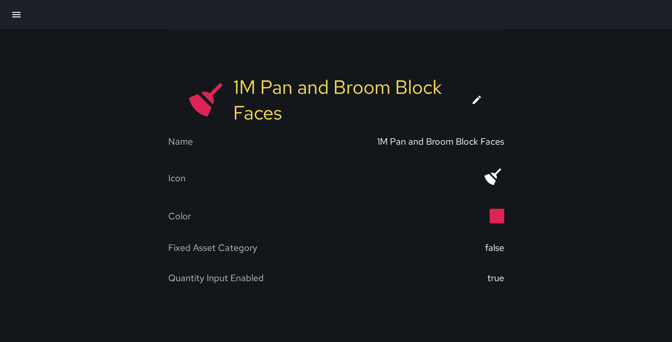
click at [231, 278] on div "Quantity Input Enabled" at bounding box center [216, 278] width 96 height 12
click at [480, 102] on icon at bounding box center [476, 99] width 11 height 11
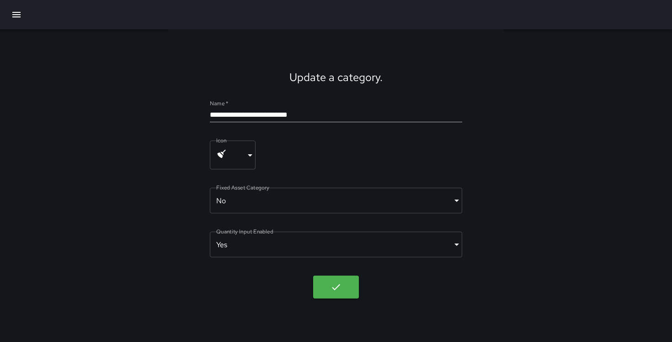
click at [344, 249] on body "**********" at bounding box center [336, 171] width 672 height 342
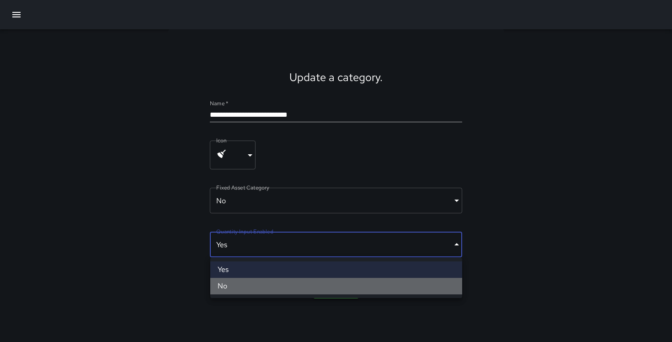
click at [301, 288] on li "No" at bounding box center [336, 286] width 252 height 16
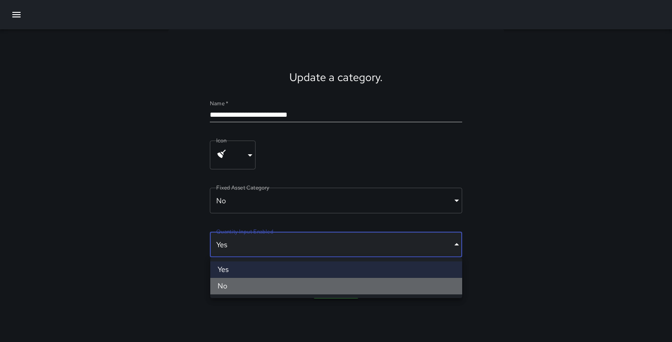
type input "*****"
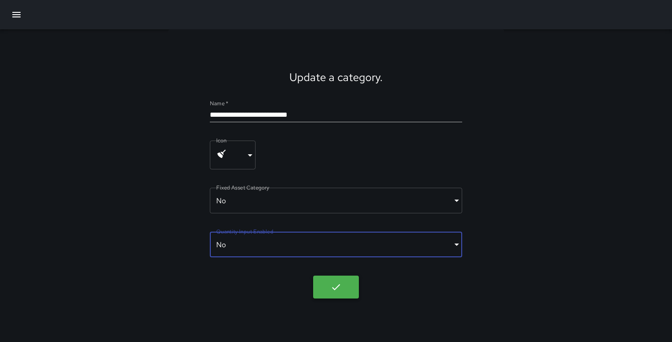
click at [348, 288] on button "button" at bounding box center [336, 286] width 46 height 23
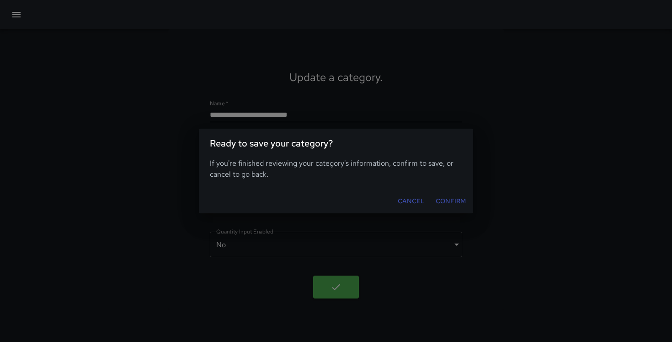
click at [443, 198] on button "Confirm" at bounding box center [450, 201] width 37 height 17
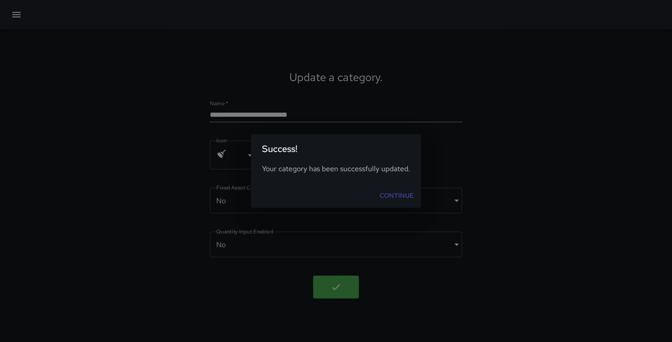
click at [406, 197] on link "Continue" at bounding box center [397, 195] width 42 height 17
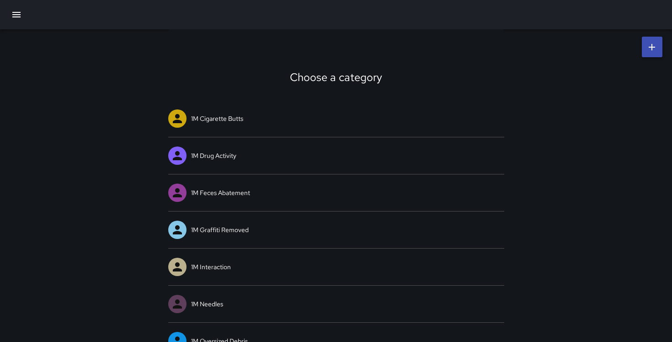
click at [17, 11] on icon "button" at bounding box center [16, 14] width 11 height 11
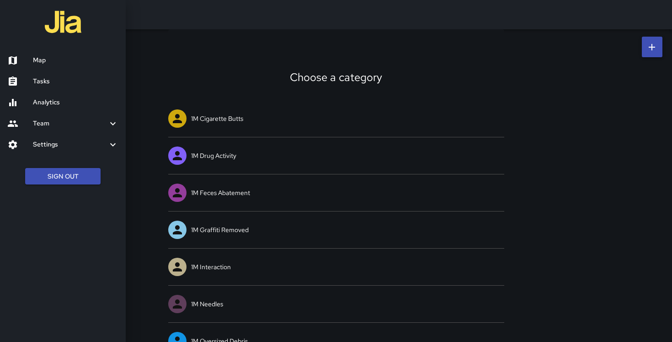
click at [70, 59] on h6 "Map" at bounding box center [76, 60] width 86 height 10
